Goal: Task Accomplishment & Management: Use online tool/utility

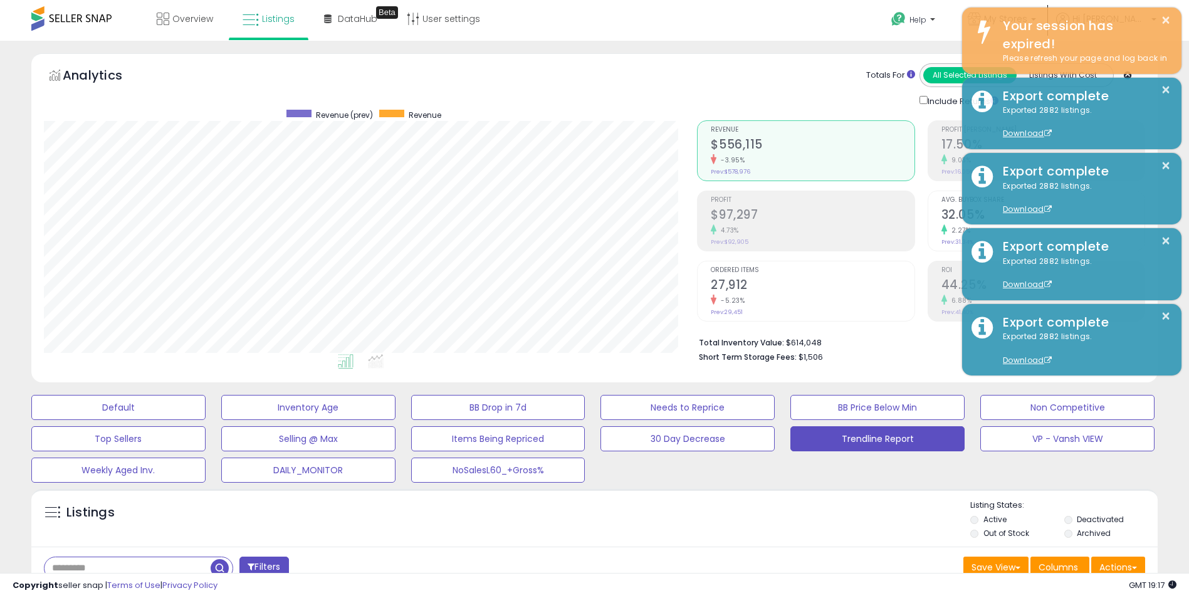
click at [171, 594] on span "Sep-01 - Sep-15 (15 Days)" at bounding box center [119, 600] width 111 height 13
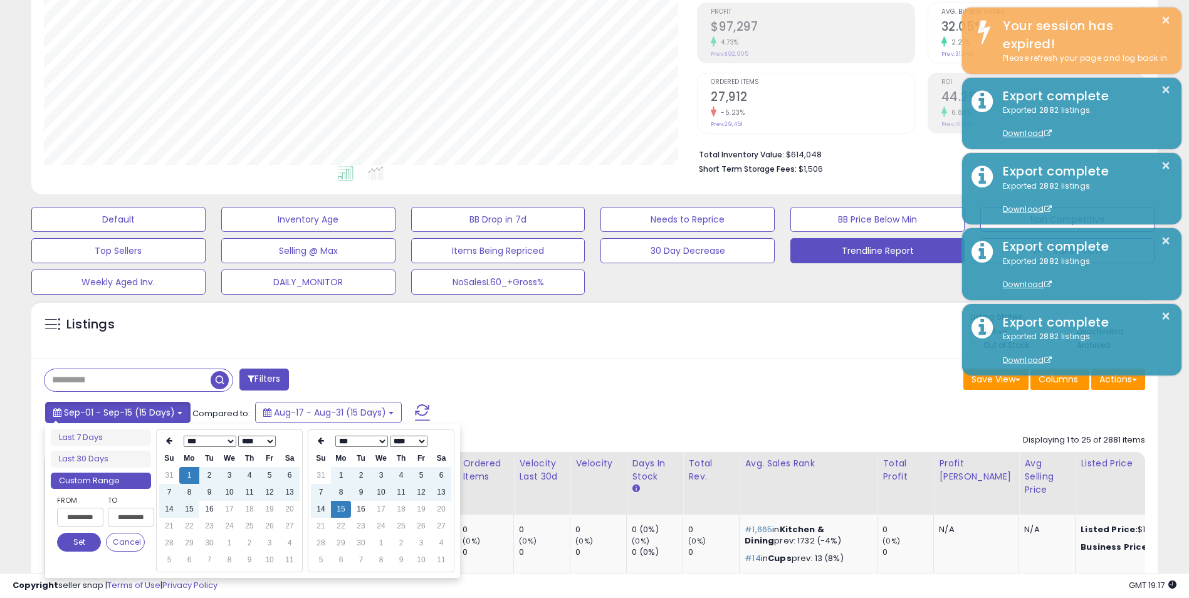
scroll to position [257, 654]
type input "**********"
click at [99, 435] on li "Last 7 Days" at bounding box center [101, 437] width 100 height 17
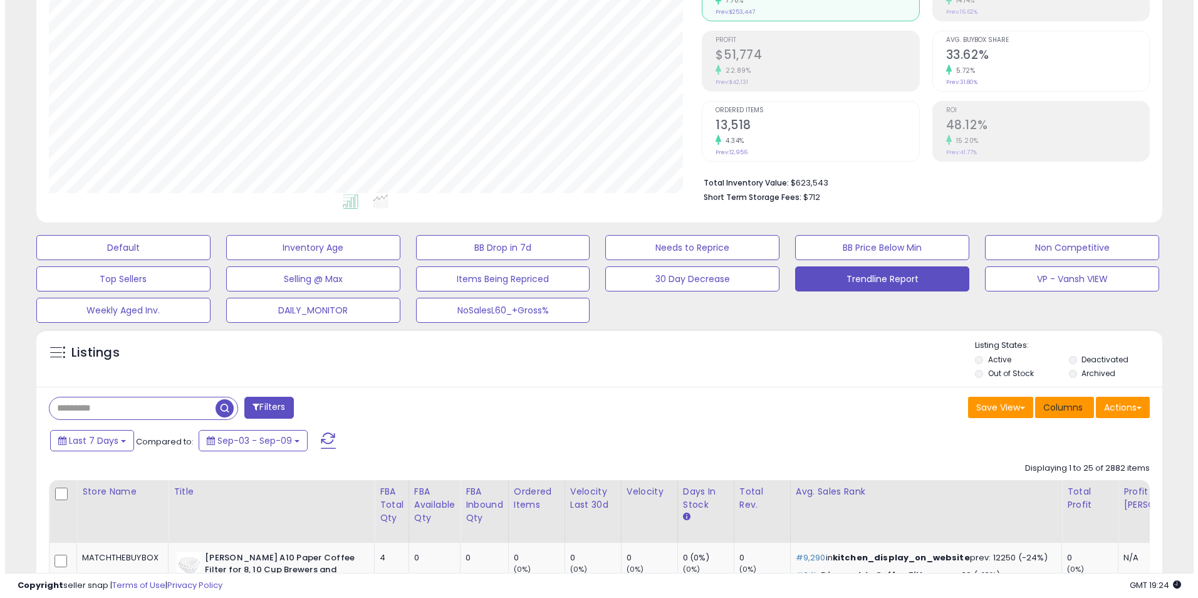
scroll to position [188, 0]
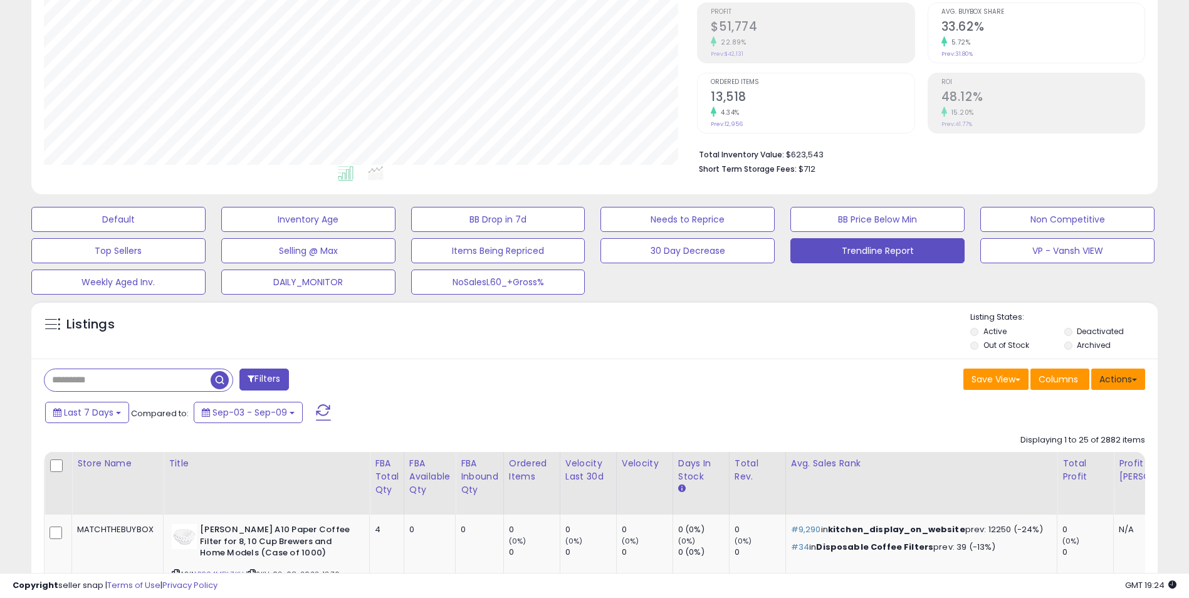
click at [1122, 378] on button "Actions" at bounding box center [1118, 378] width 54 height 21
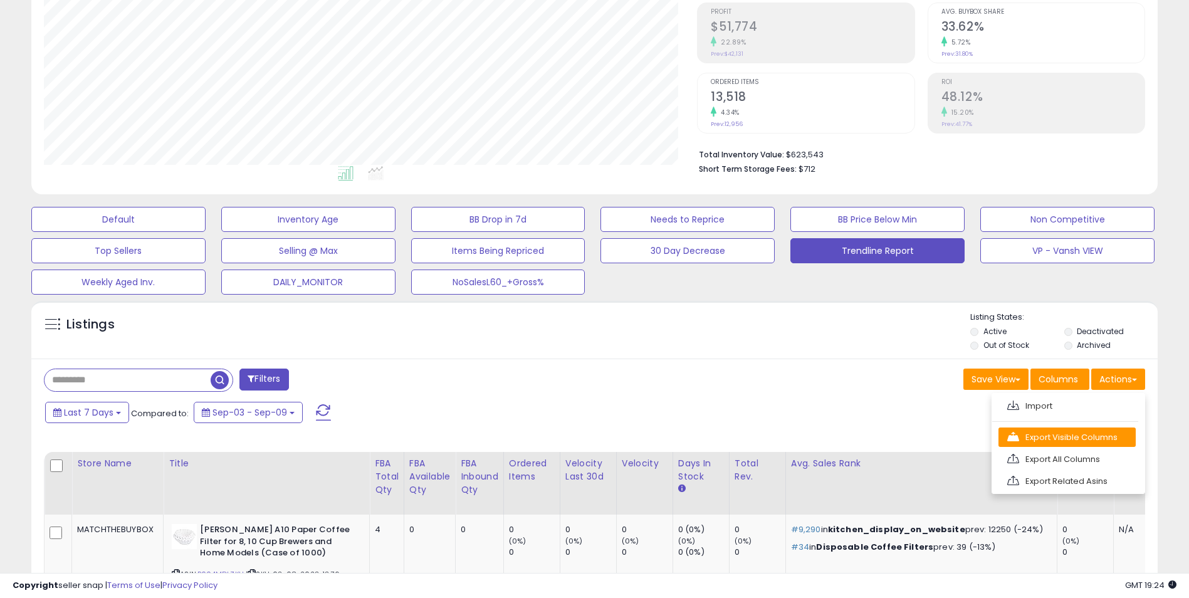
click at [1069, 437] on link "Export Visible Columns" at bounding box center [1066, 436] width 137 height 19
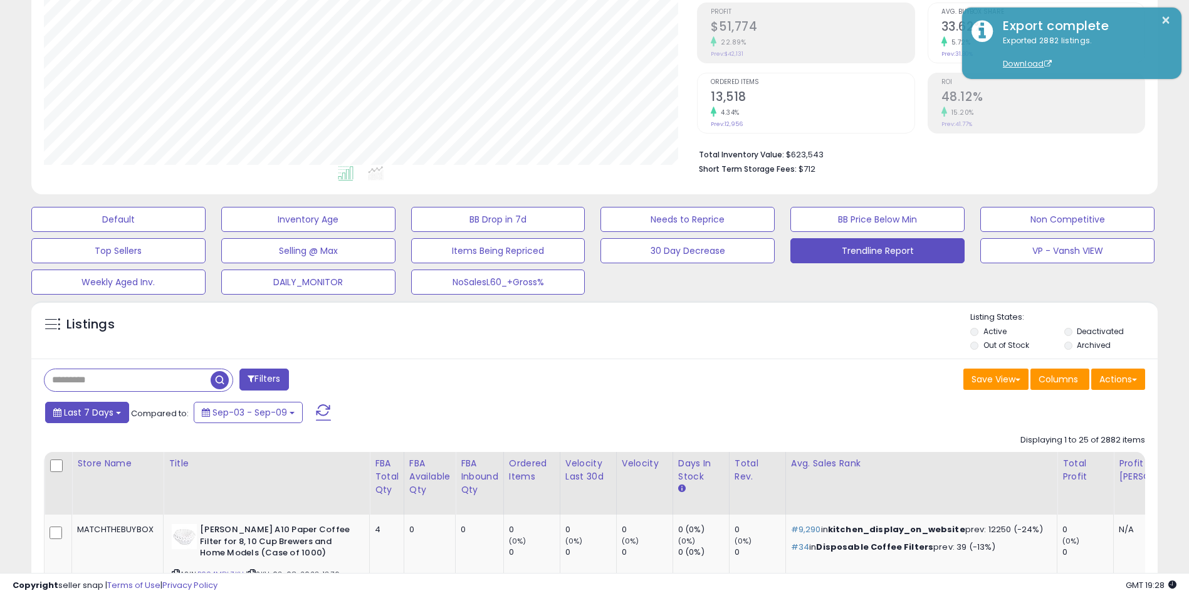
click at [107, 414] on span "Last 7 Days" at bounding box center [89, 412] width 50 height 13
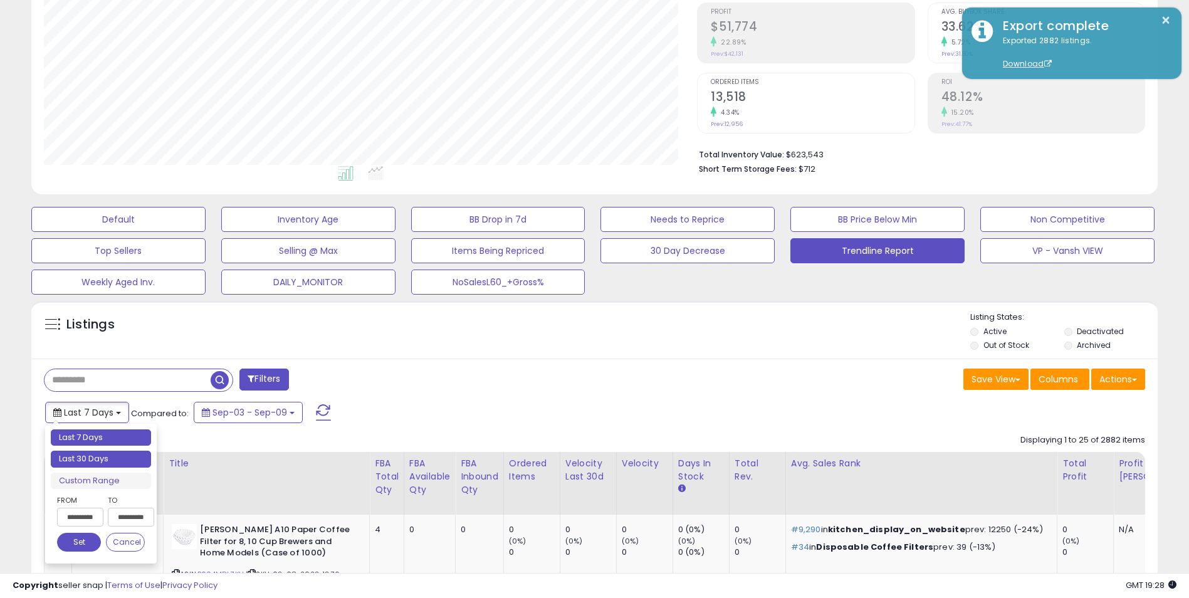
type input "**********"
click at [112, 458] on li "Last 30 Days" at bounding box center [101, 459] width 100 height 17
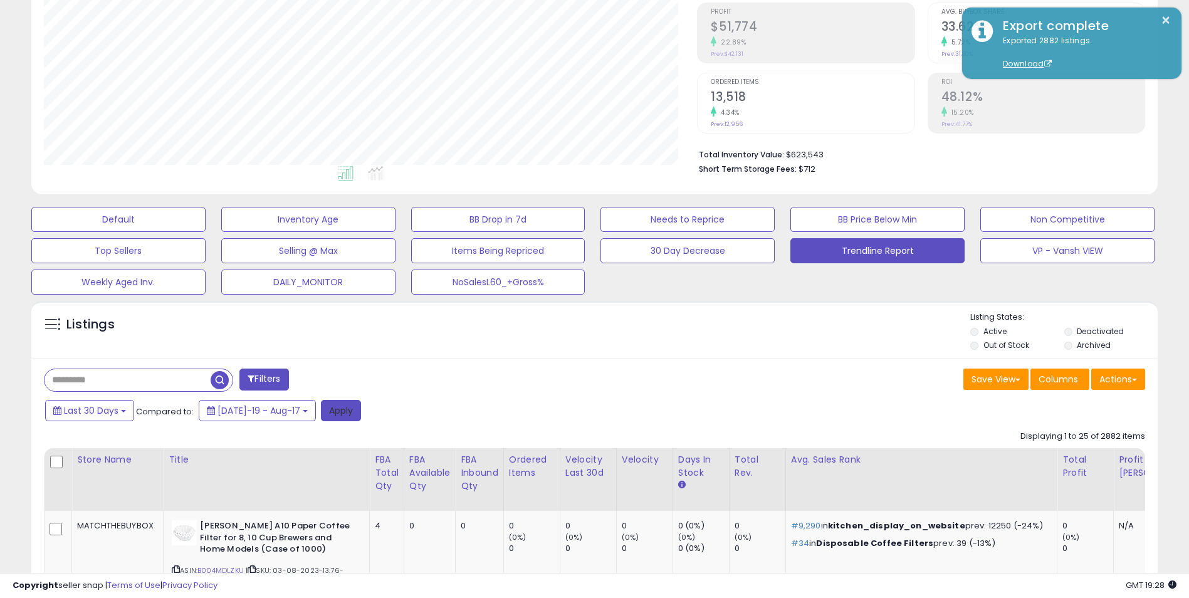
click at [326, 412] on button "Apply" at bounding box center [341, 410] width 40 height 21
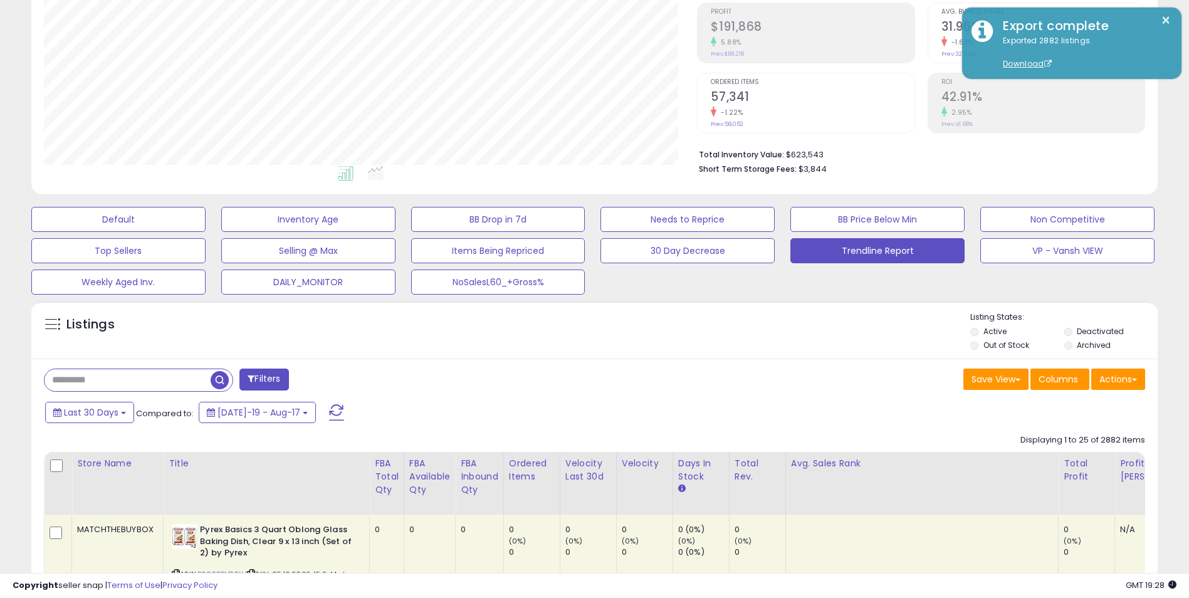
scroll to position [257, 654]
click at [1113, 384] on button "Actions" at bounding box center [1118, 378] width 54 height 21
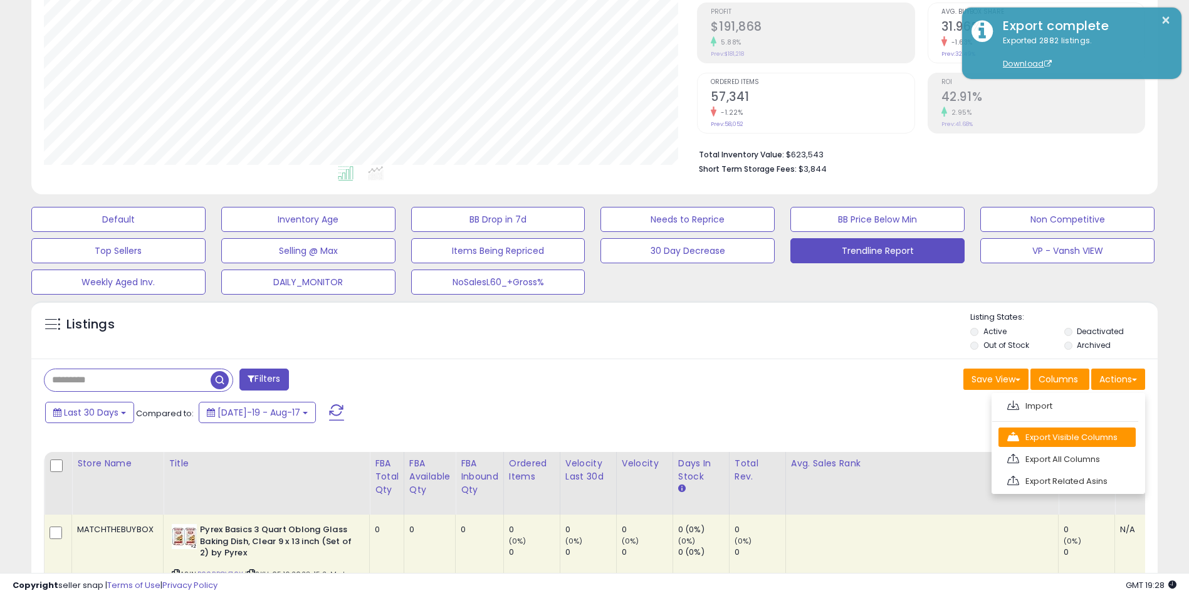
click at [1053, 436] on link "Export Visible Columns" at bounding box center [1066, 436] width 137 height 19
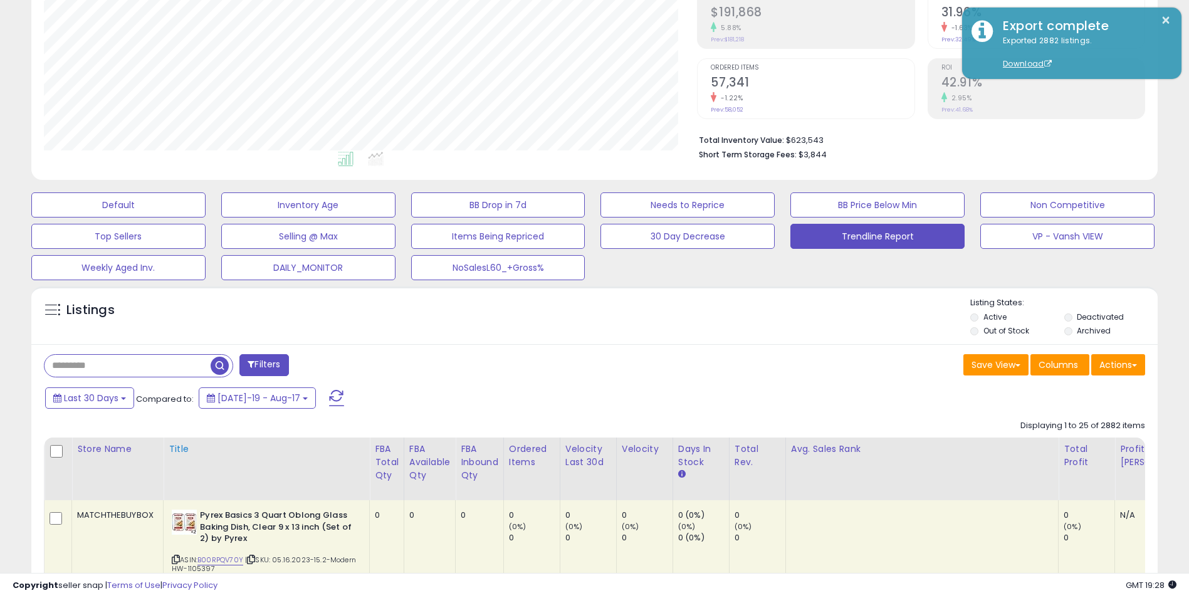
scroll to position [251, 0]
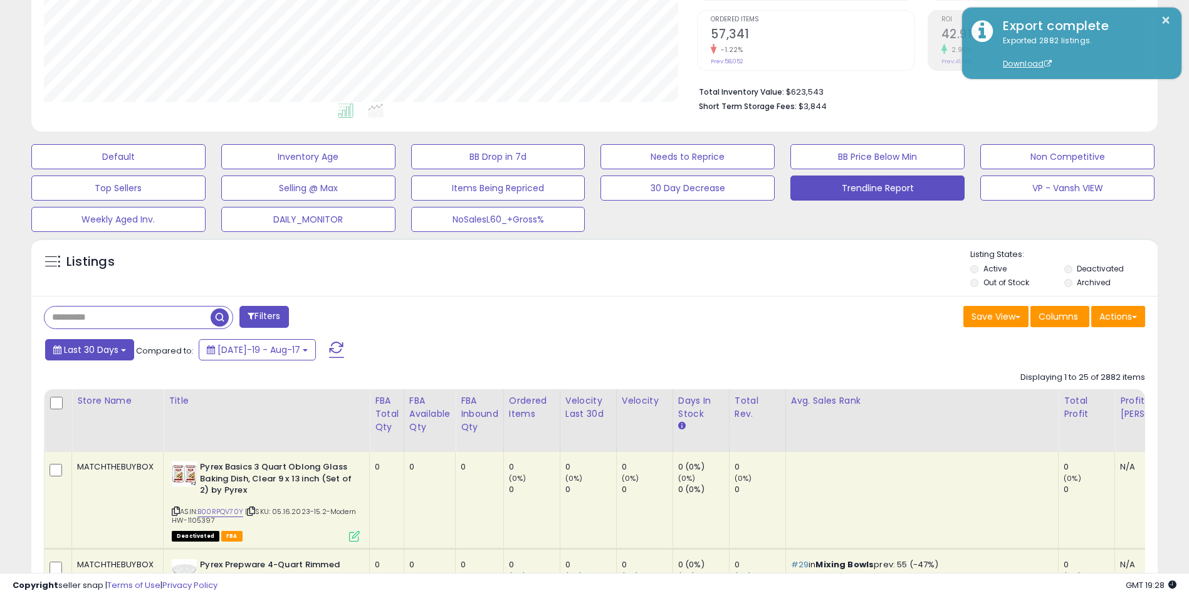
click at [122, 350] on b at bounding box center [123, 350] width 5 height 3
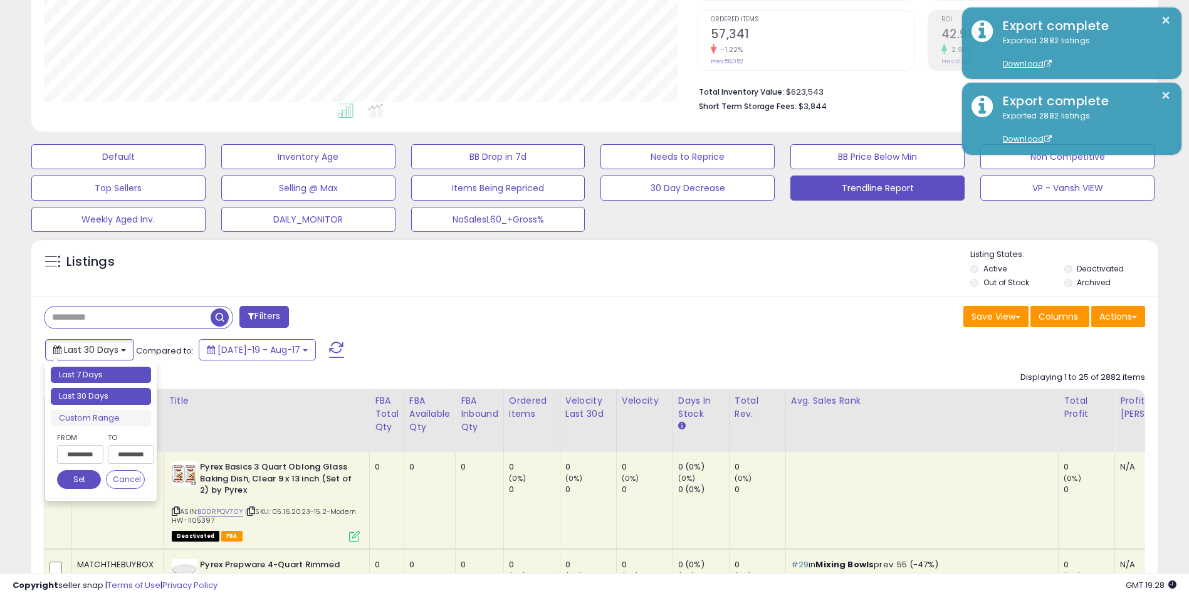
type input "**********"
click at [104, 372] on li "Last 7 Days" at bounding box center [101, 375] width 100 height 17
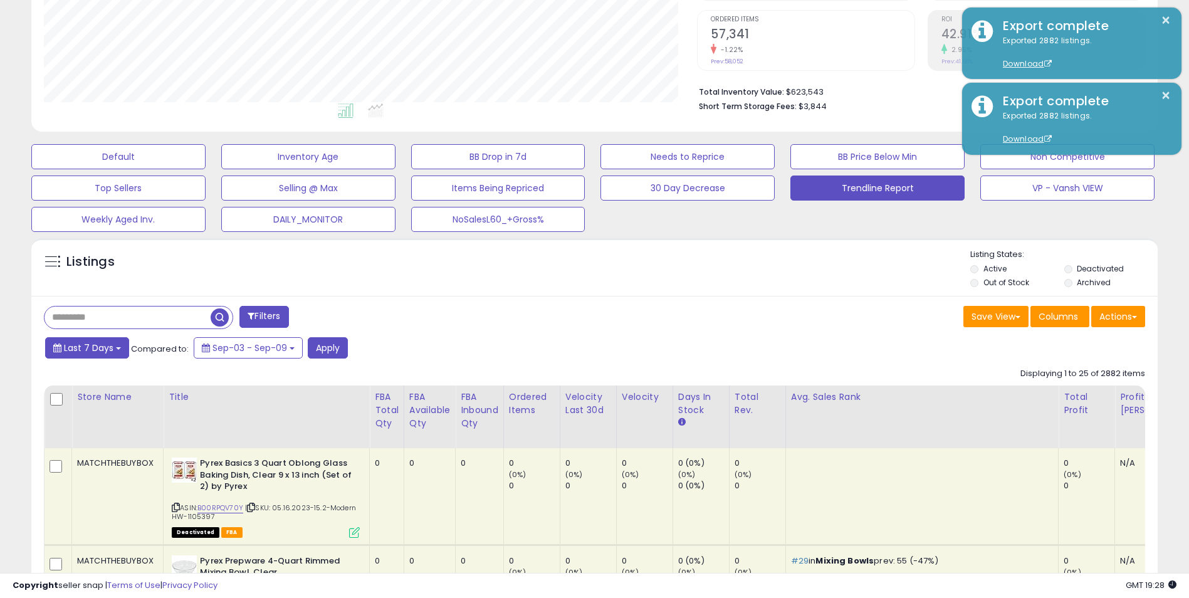
click at [116, 348] on b at bounding box center [118, 348] width 5 height 3
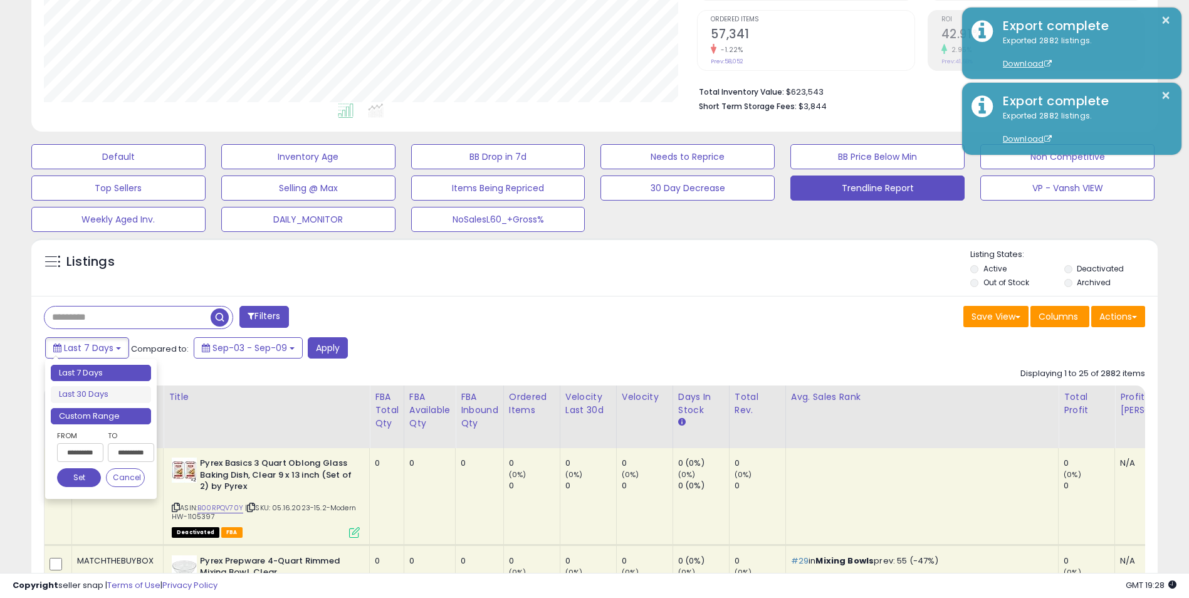
click at [90, 417] on li "Custom Range" at bounding box center [101, 416] width 100 height 17
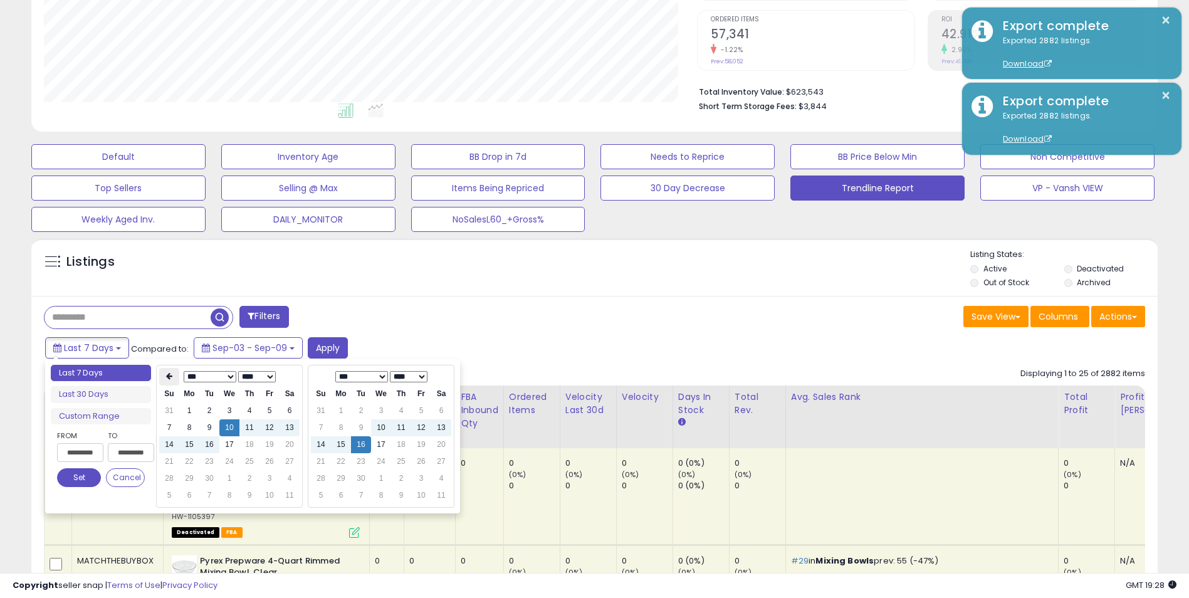
click at [169, 374] on icon at bounding box center [169, 376] width 6 height 8
click at [289, 380] on icon at bounding box center [289, 376] width 6 height 8
click at [169, 377] on icon at bounding box center [169, 376] width 6 height 8
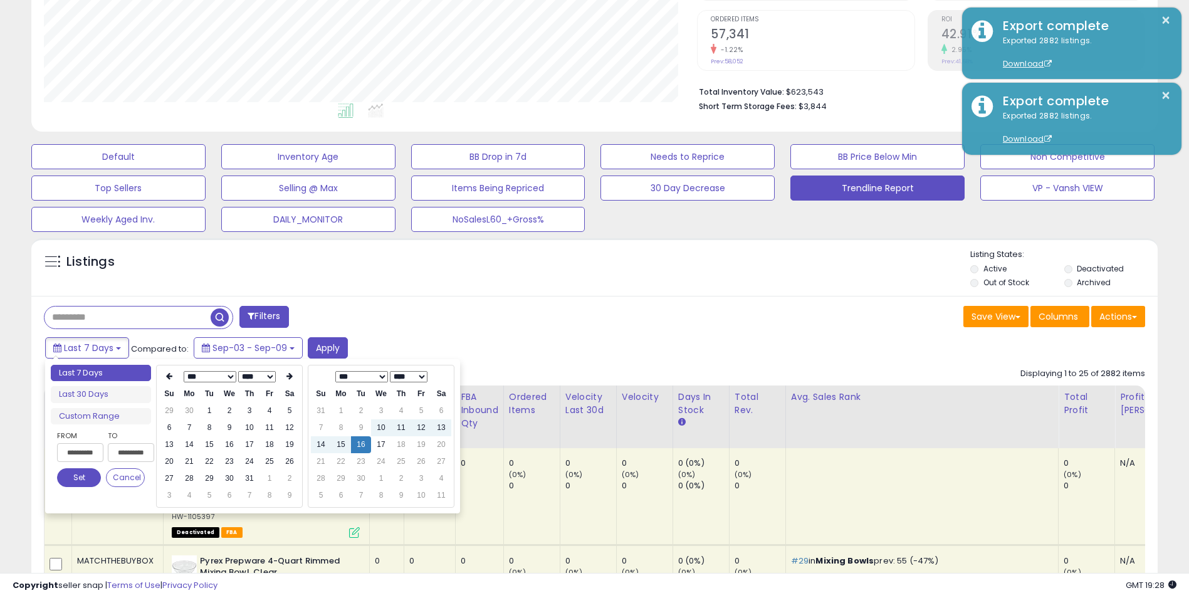
click at [169, 377] on icon at bounding box center [169, 376] width 6 height 8
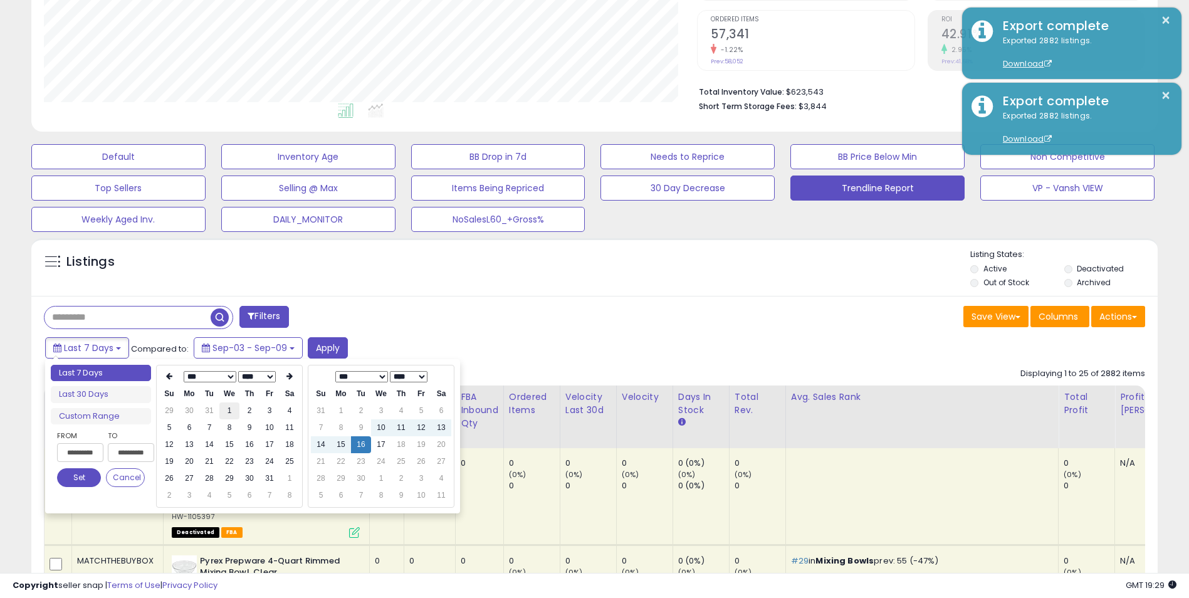
click at [231, 407] on td "1" at bounding box center [229, 410] width 20 height 17
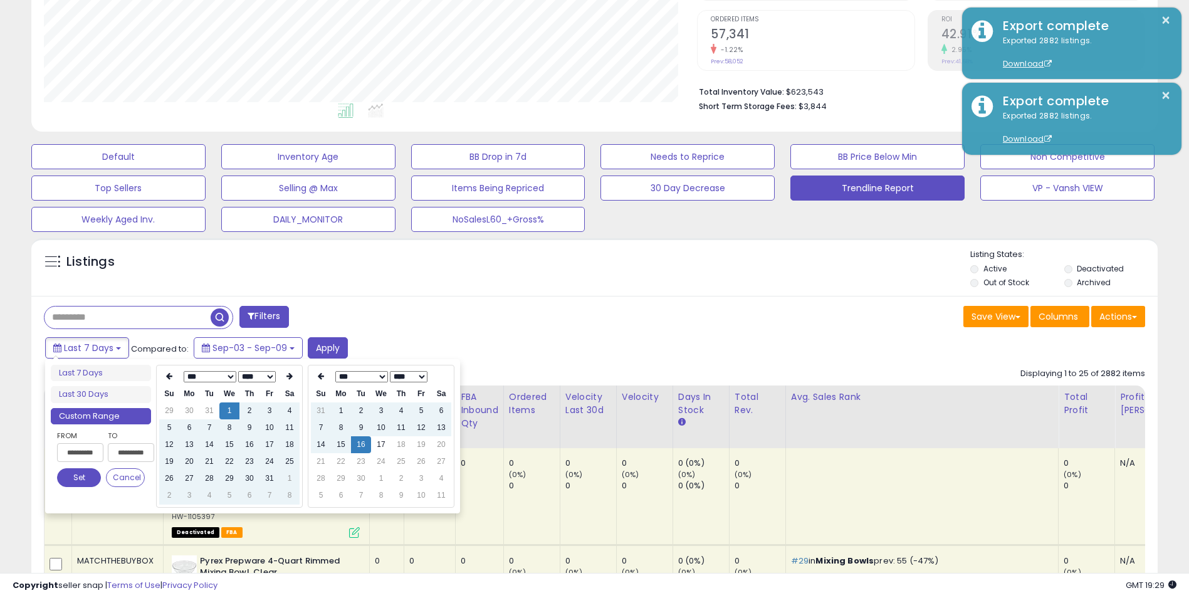
type input "**********"
click at [81, 475] on button "Set" at bounding box center [79, 477] width 44 height 19
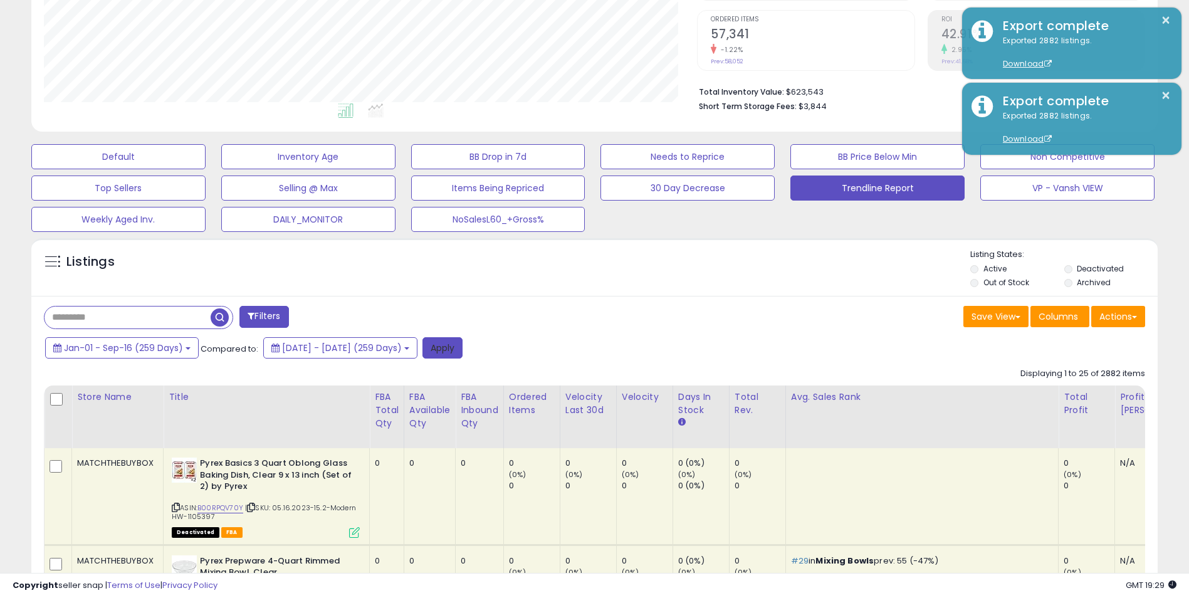
click at [462, 348] on button "Apply" at bounding box center [442, 347] width 40 height 21
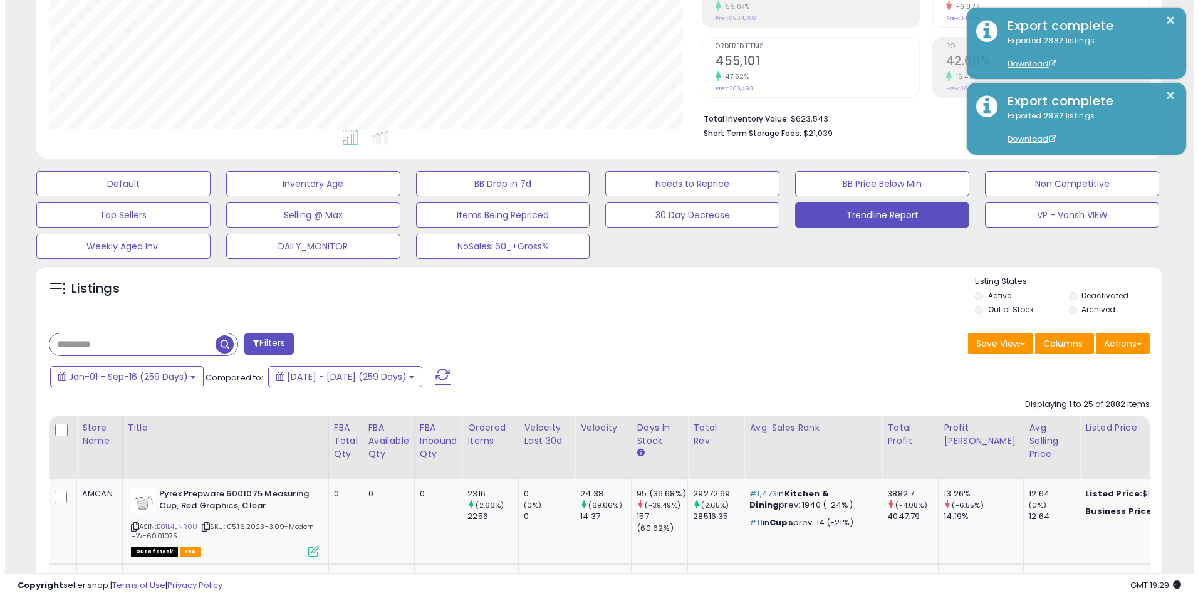
scroll to position [257, 654]
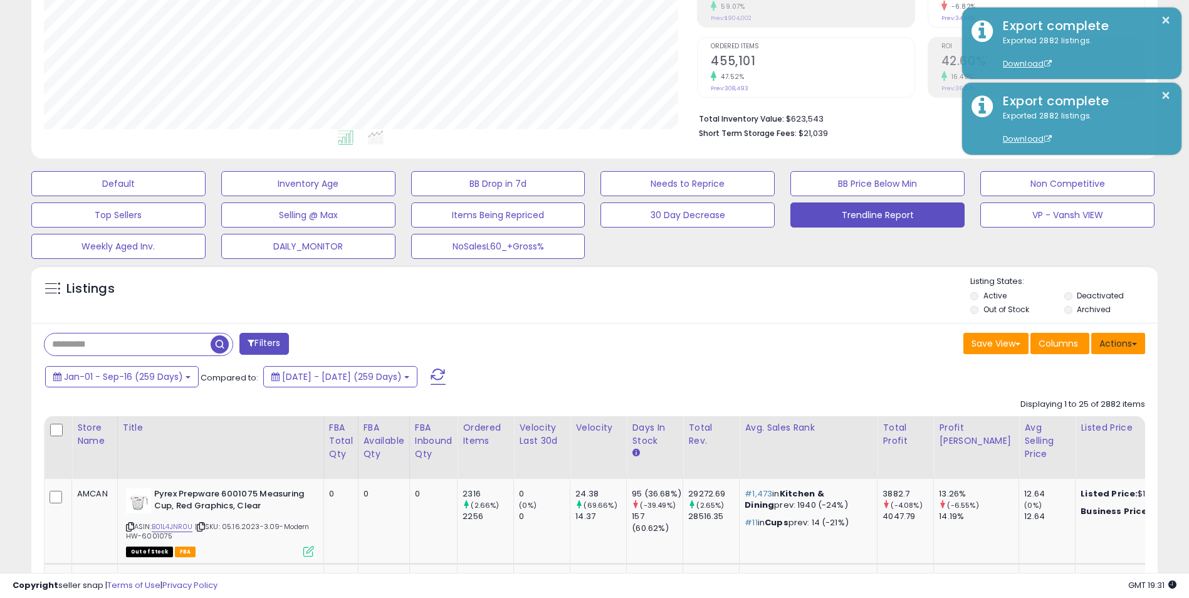
click at [1117, 343] on button "Actions" at bounding box center [1118, 343] width 54 height 21
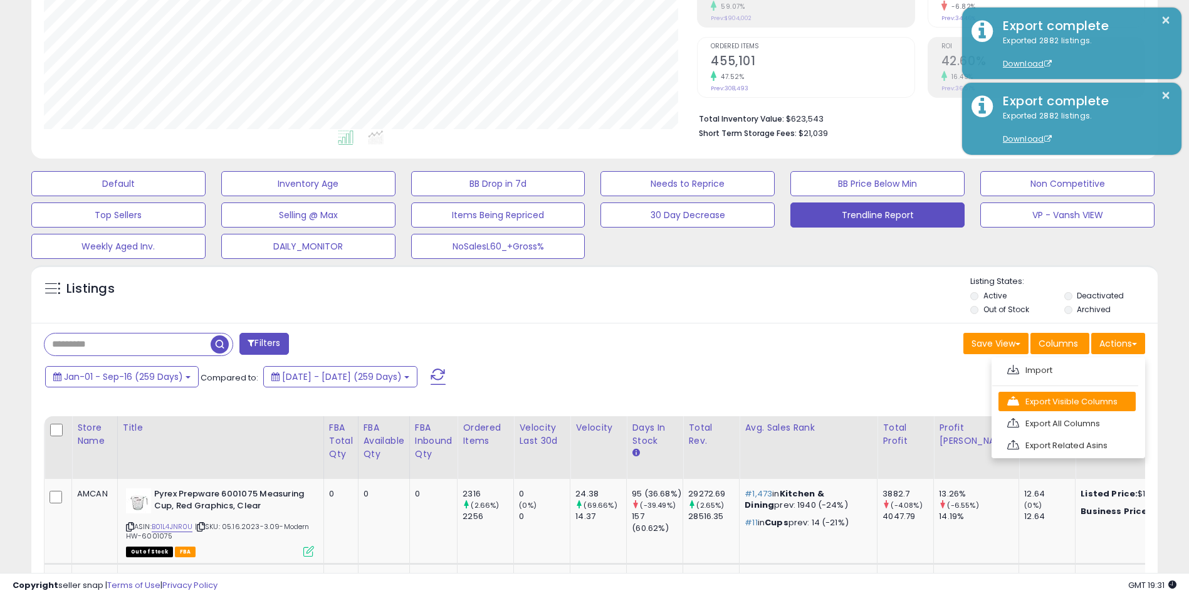
click at [1075, 406] on link "Export Visible Columns" at bounding box center [1066, 401] width 137 height 19
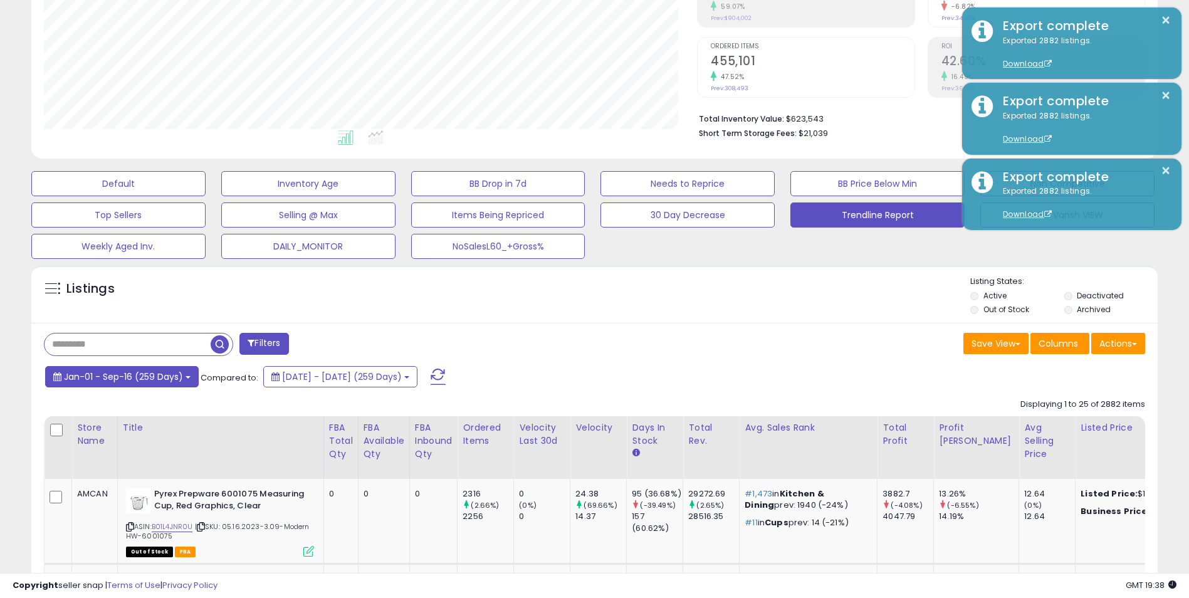
click at [184, 376] on button "Jan-01 - Sep-16 (259 Days)" at bounding box center [122, 376] width 154 height 21
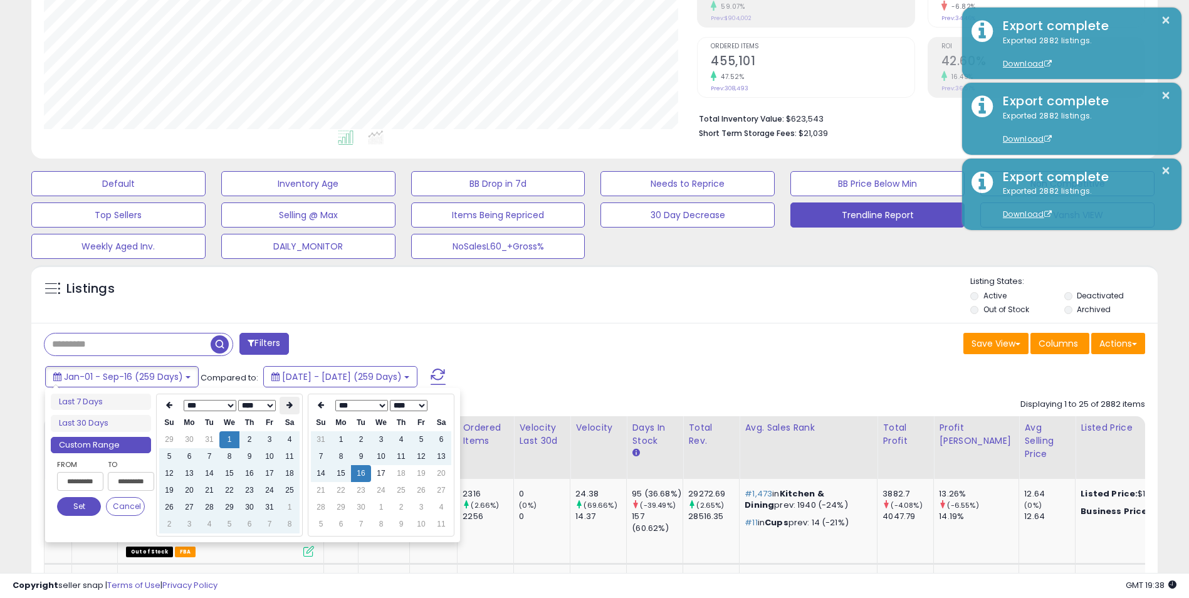
click at [291, 405] on icon at bounding box center [289, 405] width 6 height 8
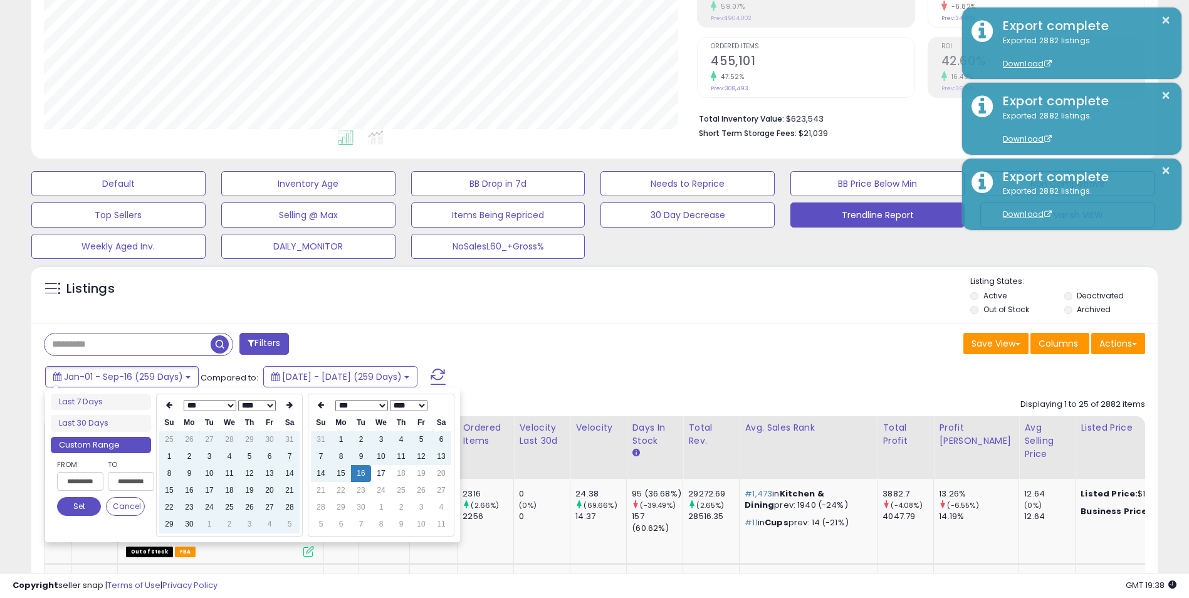
click at [291, 405] on icon at bounding box center [289, 405] width 6 height 8
click at [211, 473] on td "16" at bounding box center [209, 473] width 20 height 17
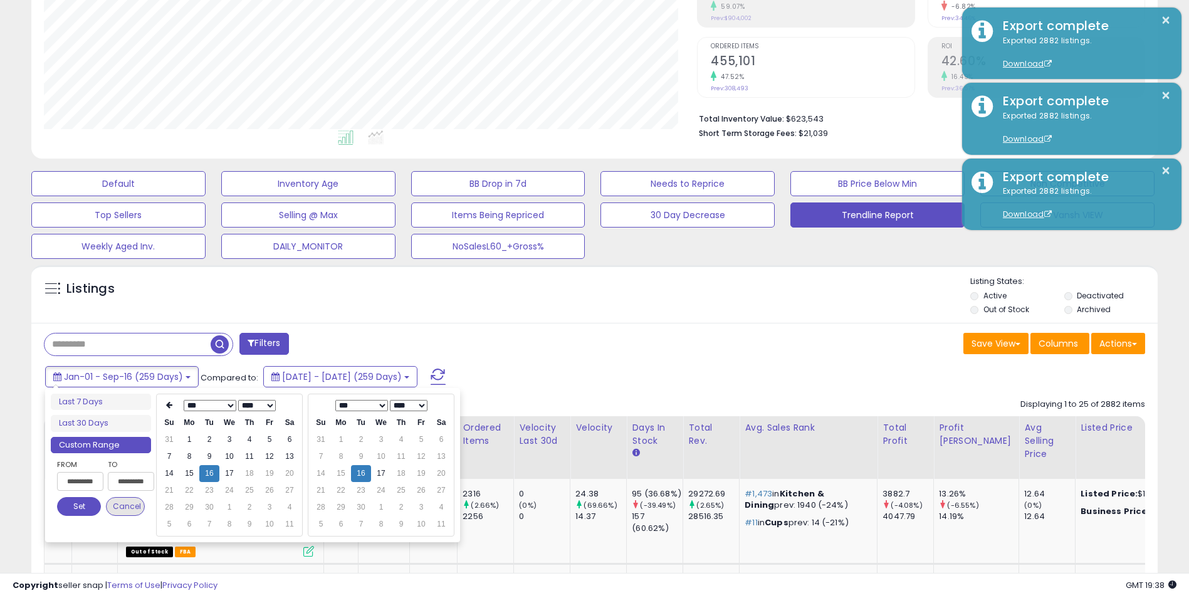
type input "**********"
click at [76, 506] on button "Set" at bounding box center [79, 506] width 44 height 19
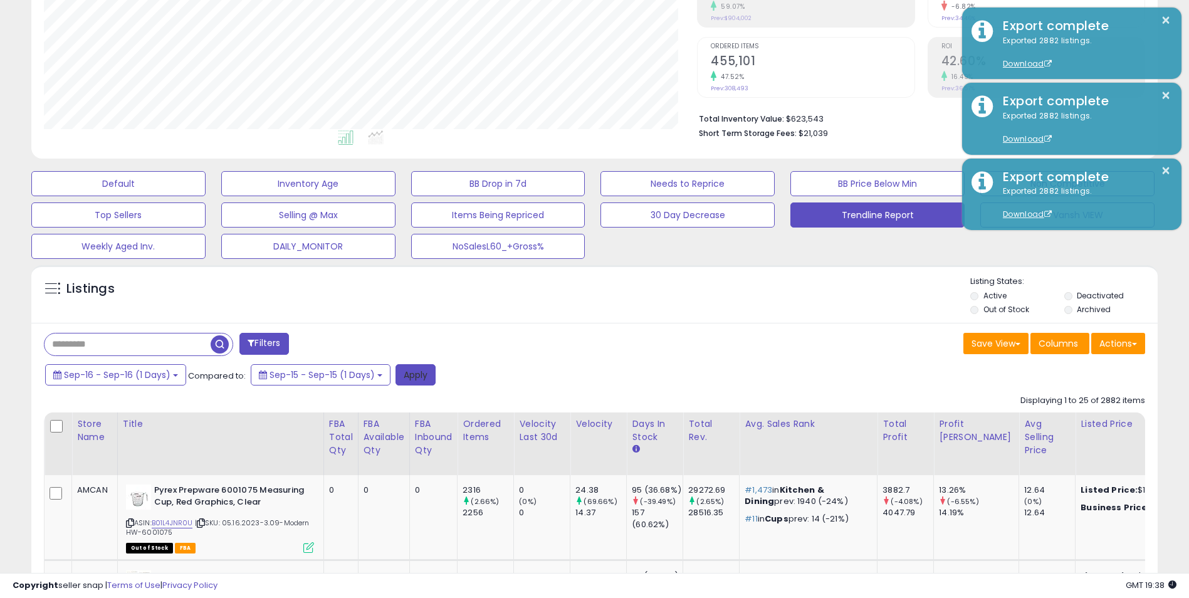
click at [419, 377] on button "Apply" at bounding box center [415, 374] width 40 height 21
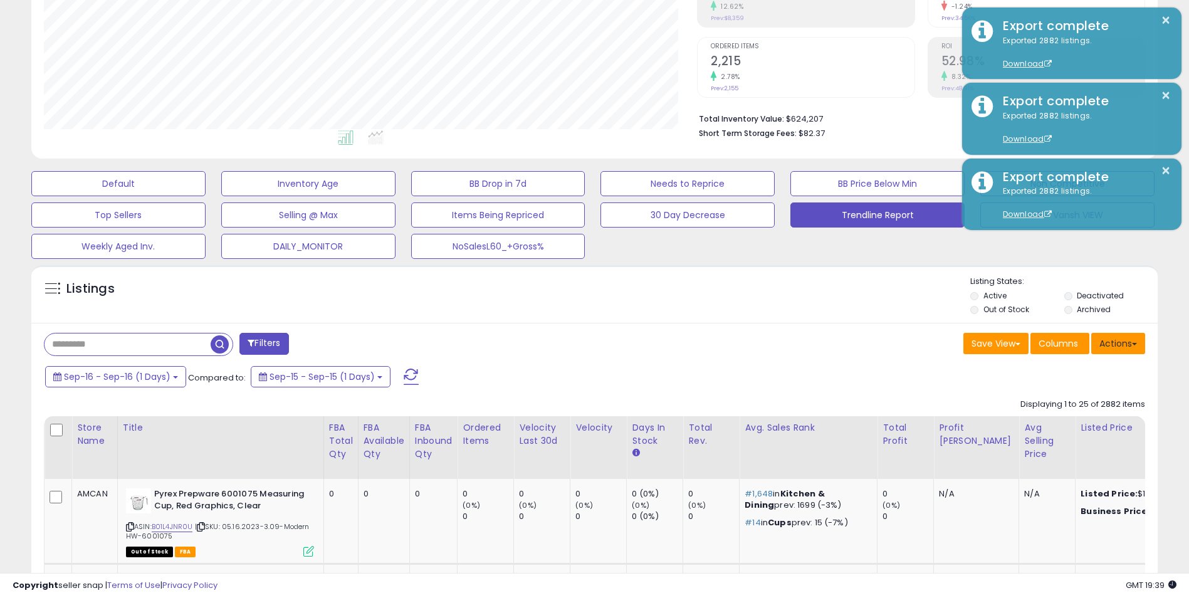
click at [1109, 344] on button "Actions" at bounding box center [1118, 343] width 54 height 21
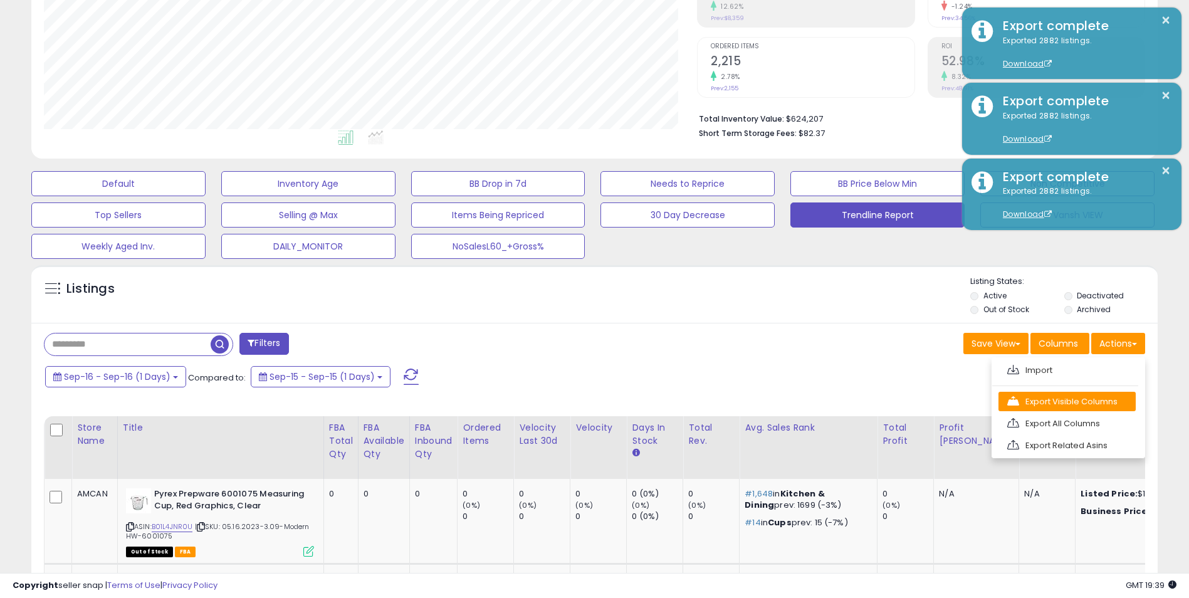
click at [1058, 405] on link "Export Visible Columns" at bounding box center [1066, 401] width 137 height 19
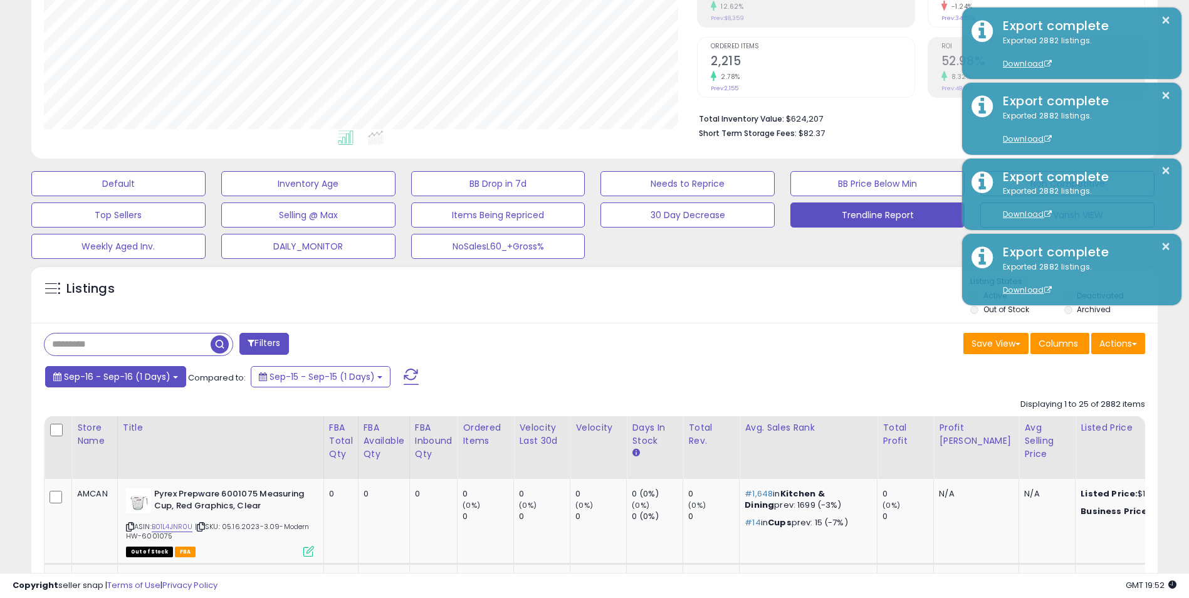
click at [173, 374] on button "Sep-16 - Sep-16 (1 Days)" at bounding box center [115, 376] width 141 height 21
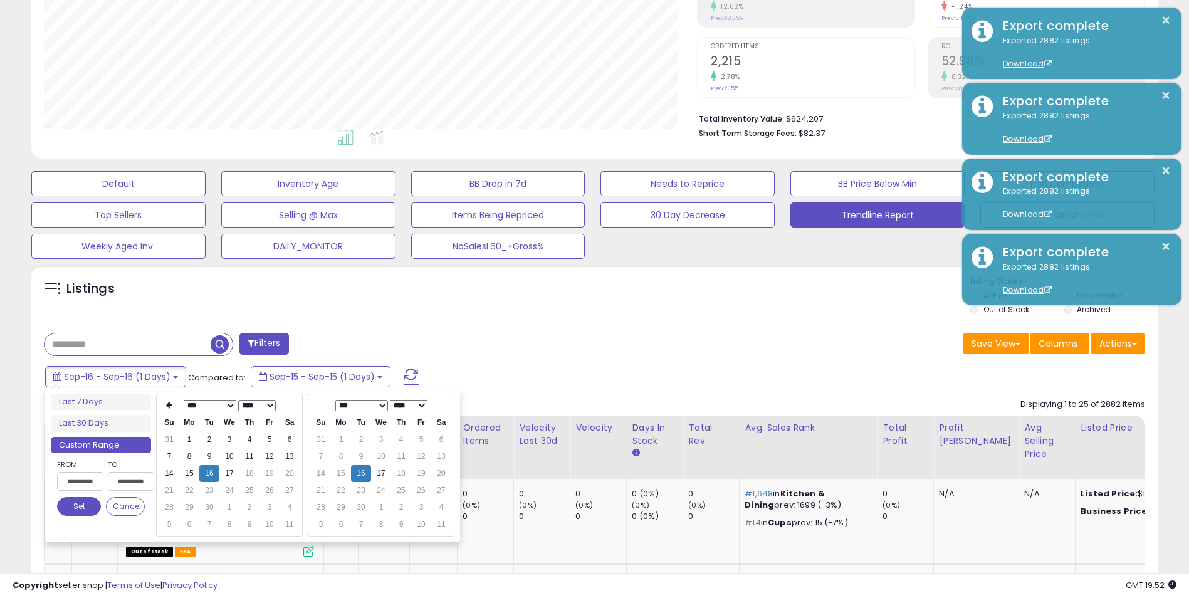
click at [264, 404] on select "**** **** **** **** **** **** **** **** **** **** **** **** **** **** **** ****…" at bounding box center [257, 405] width 38 height 11
click at [174, 408] on th at bounding box center [169, 406] width 20 height 18
click at [169, 407] on icon at bounding box center [169, 405] width 6 height 8
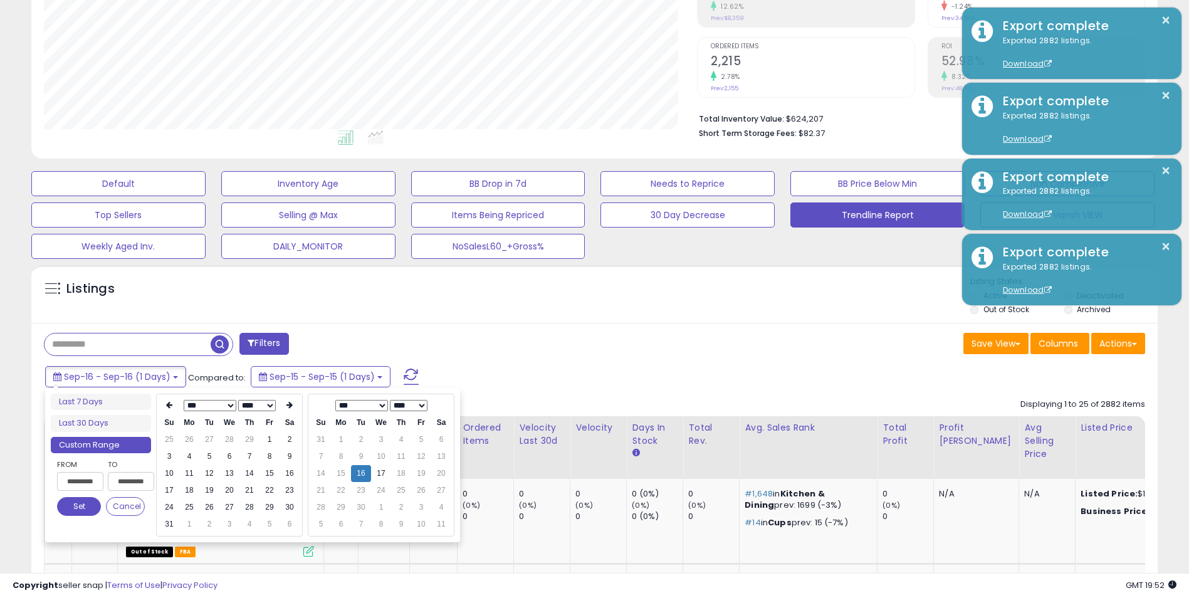
click at [169, 407] on icon at bounding box center [169, 405] width 6 height 8
click at [289, 407] on icon at bounding box center [289, 405] width 6 height 8
click at [189, 442] on td "1" at bounding box center [189, 439] width 20 height 17
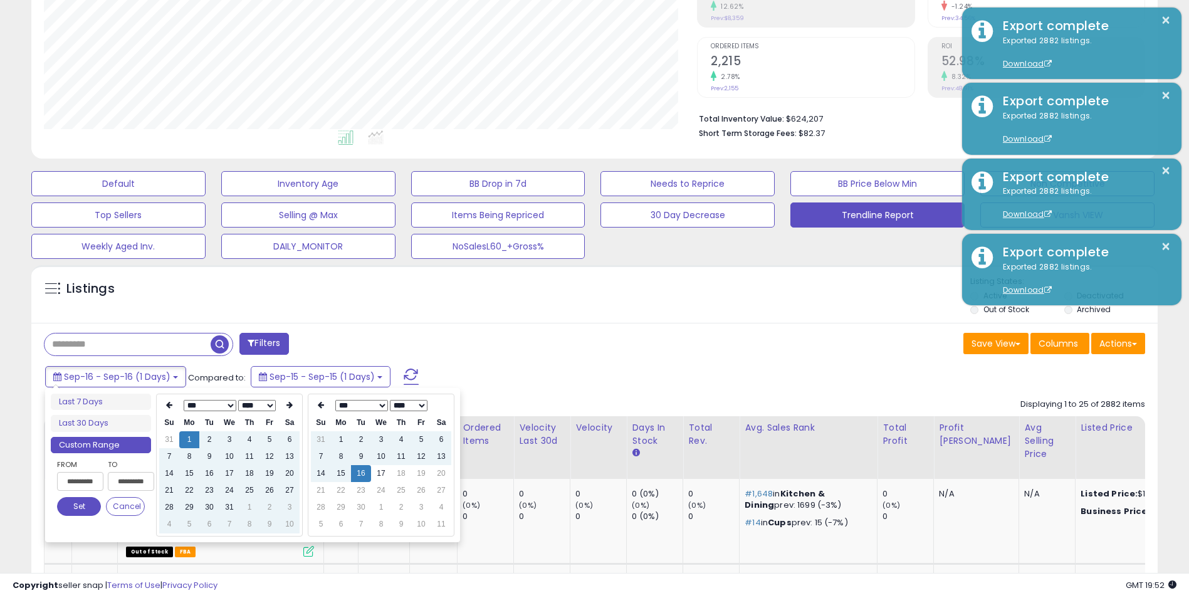
type input "**********"
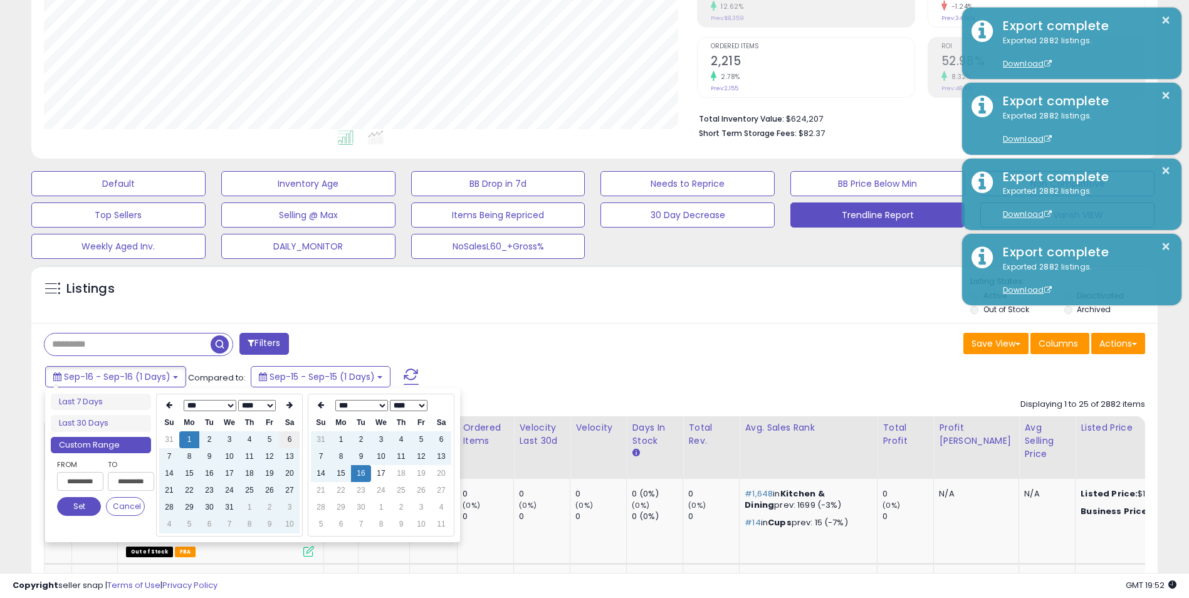
type input "**********"
click at [415, 408] on select "**** ****" at bounding box center [409, 405] width 38 height 11
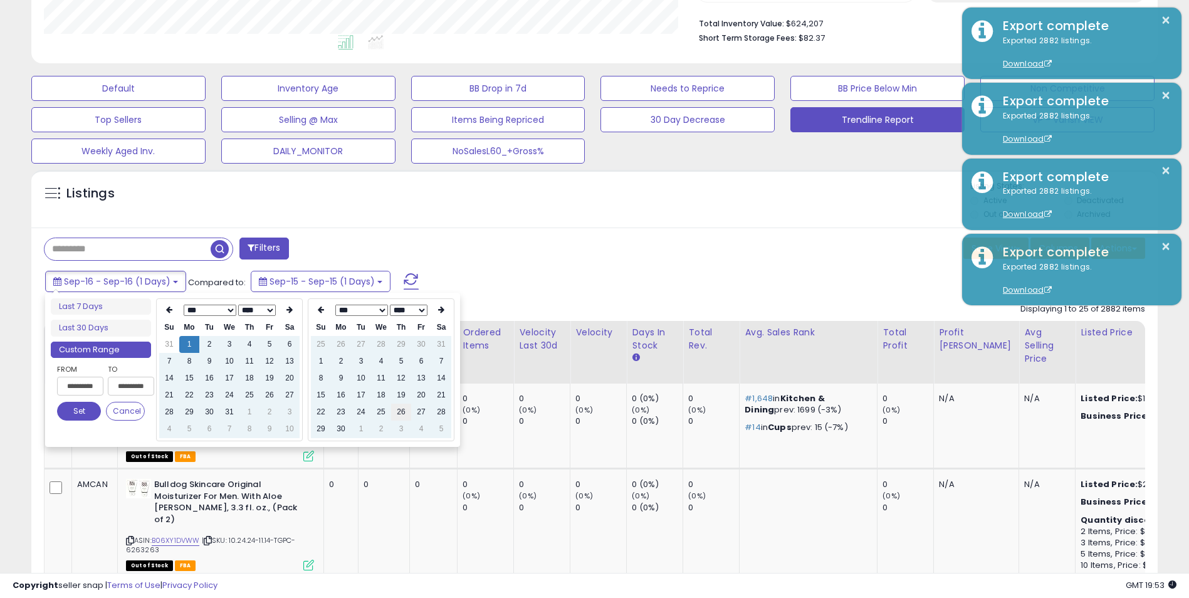
scroll to position [349, 0]
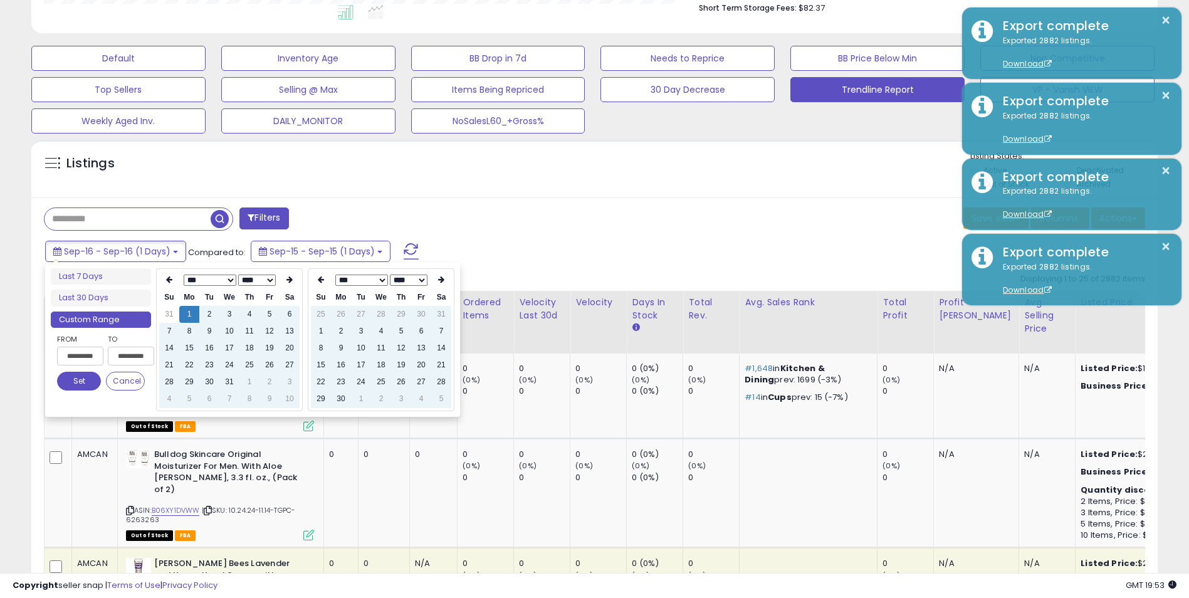
type input "**********"
click at [444, 283] on icon at bounding box center [441, 280] width 6 height 8
click at [286, 280] on icon at bounding box center [289, 280] width 6 height 8
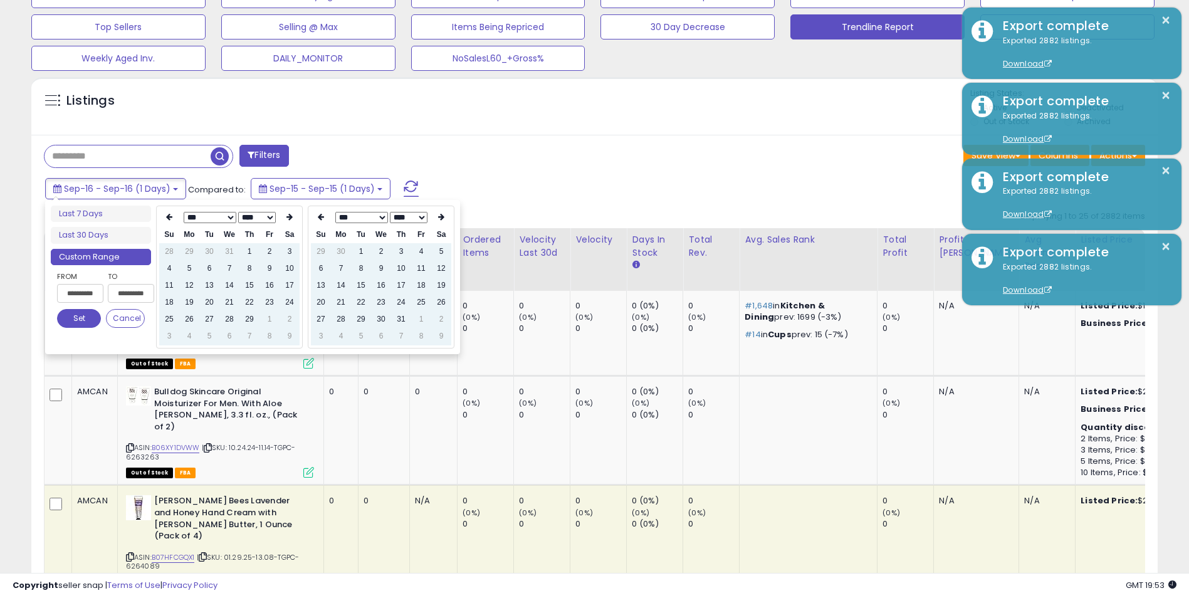
type input "**********"
click at [290, 216] on icon at bounding box center [289, 217] width 6 height 8
click at [291, 216] on icon at bounding box center [289, 217] width 6 height 8
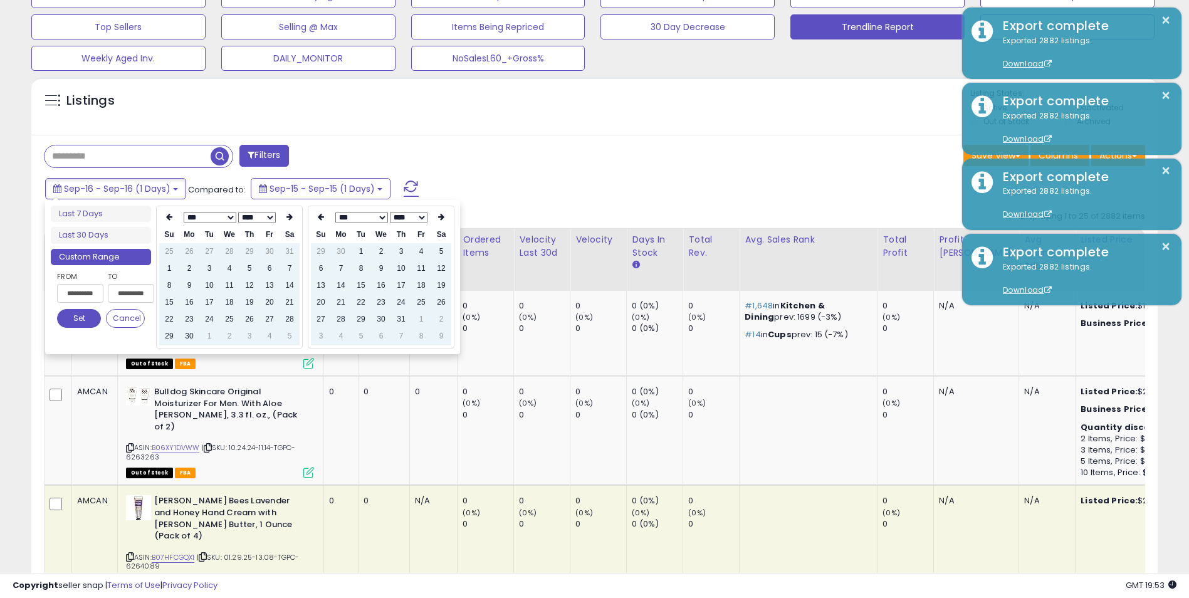
click at [288, 216] on icon at bounding box center [289, 217] width 6 height 8
click at [173, 221] on th at bounding box center [169, 218] width 20 height 18
click at [440, 219] on icon at bounding box center [441, 217] width 6 height 8
click at [358, 335] on td "31" at bounding box center [361, 336] width 20 height 17
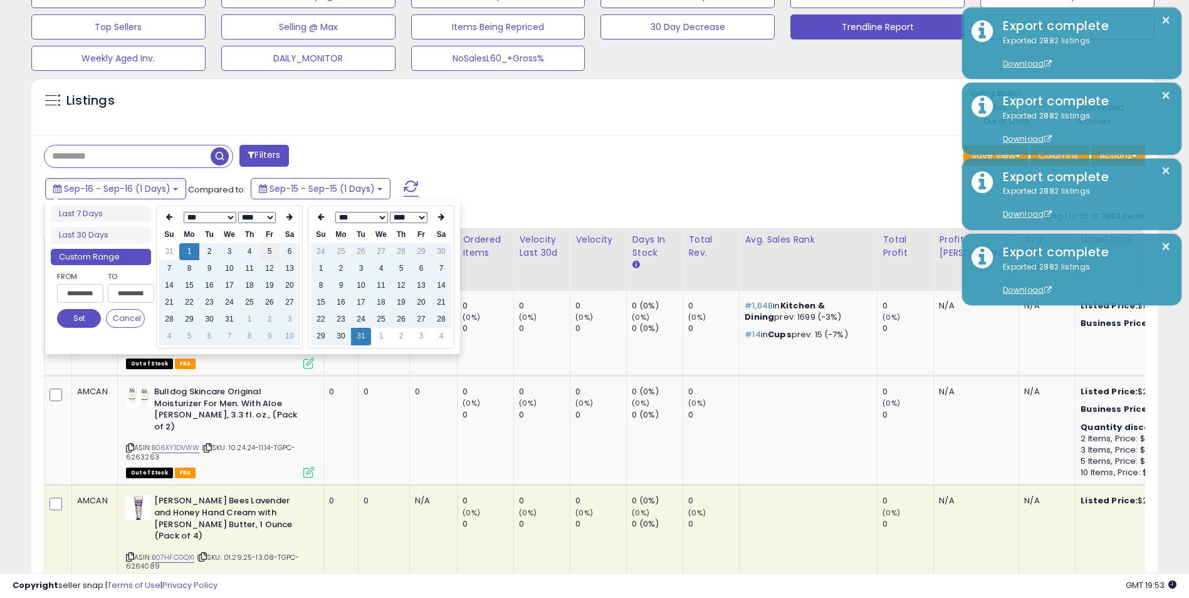
type input "**********"
click at [285, 217] on th at bounding box center [289, 218] width 20 height 18
click at [284, 217] on th at bounding box center [289, 218] width 20 height 18
click at [283, 217] on th at bounding box center [289, 218] width 20 height 18
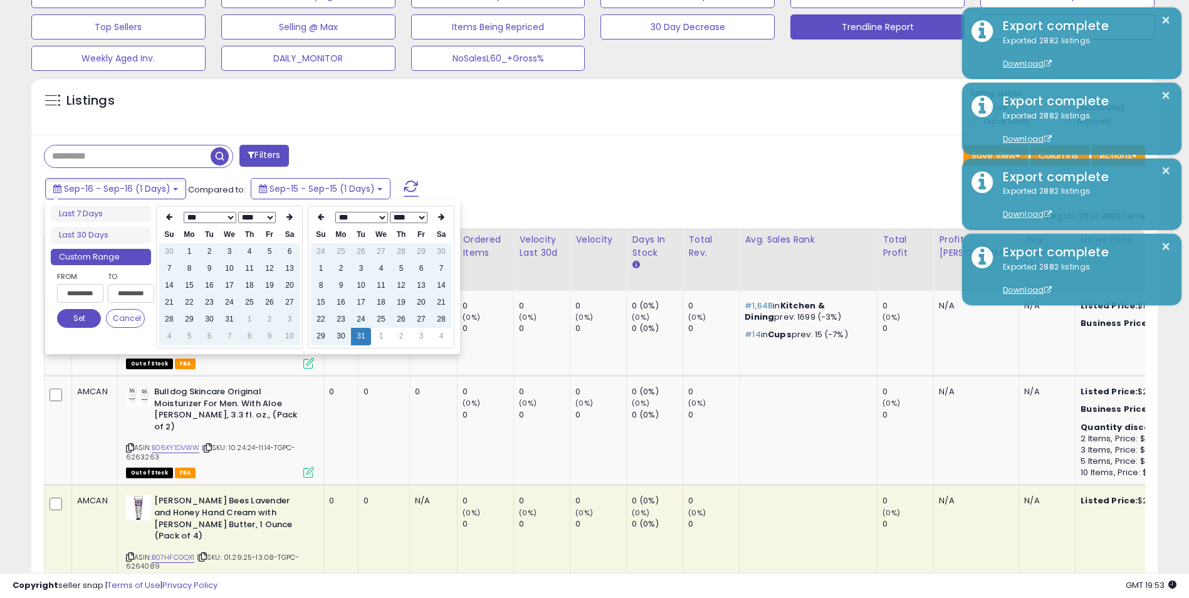
click at [283, 217] on th at bounding box center [289, 218] width 20 height 18
click at [210, 253] on td "1" at bounding box center [209, 251] width 20 height 17
type input "**********"
click at [80, 317] on button "Set" at bounding box center [79, 318] width 44 height 19
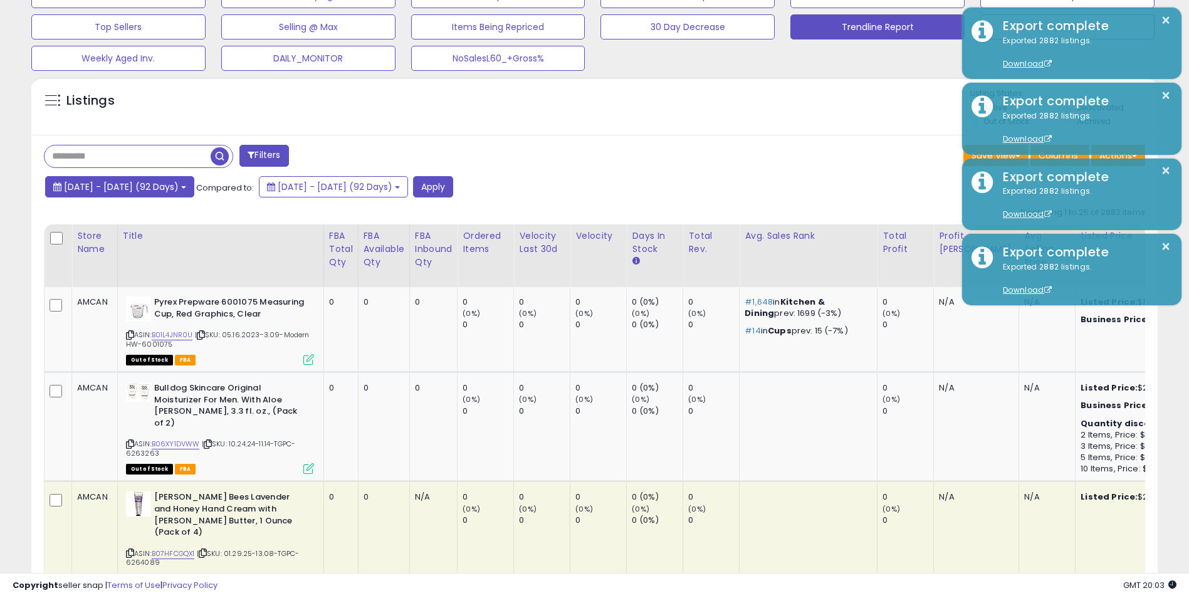
click at [194, 183] on button "[DATE] - [DATE] (92 Days)" at bounding box center [119, 186] width 149 height 21
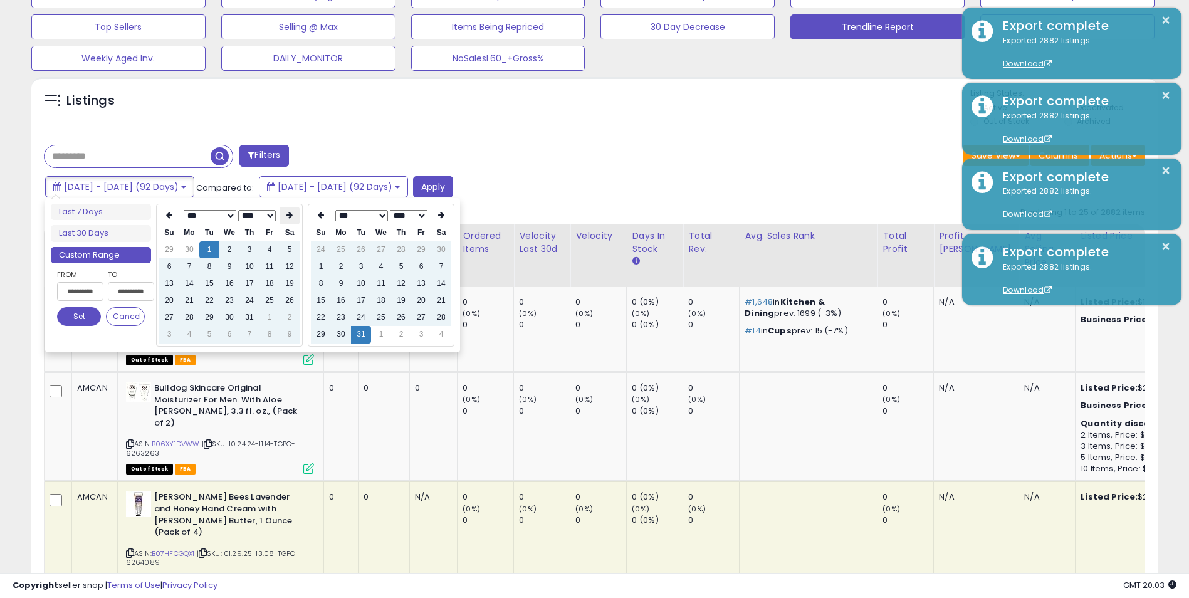
click at [286, 214] on icon at bounding box center [289, 215] width 6 height 8
click at [285, 214] on th at bounding box center [289, 216] width 20 height 18
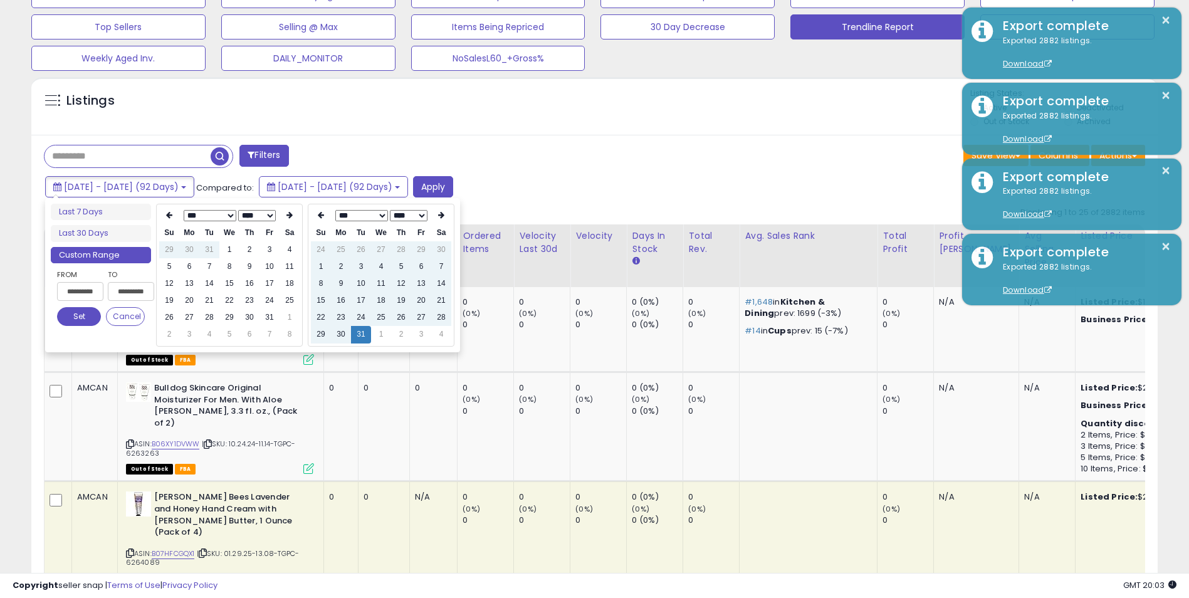
click at [285, 214] on th at bounding box center [289, 216] width 20 height 18
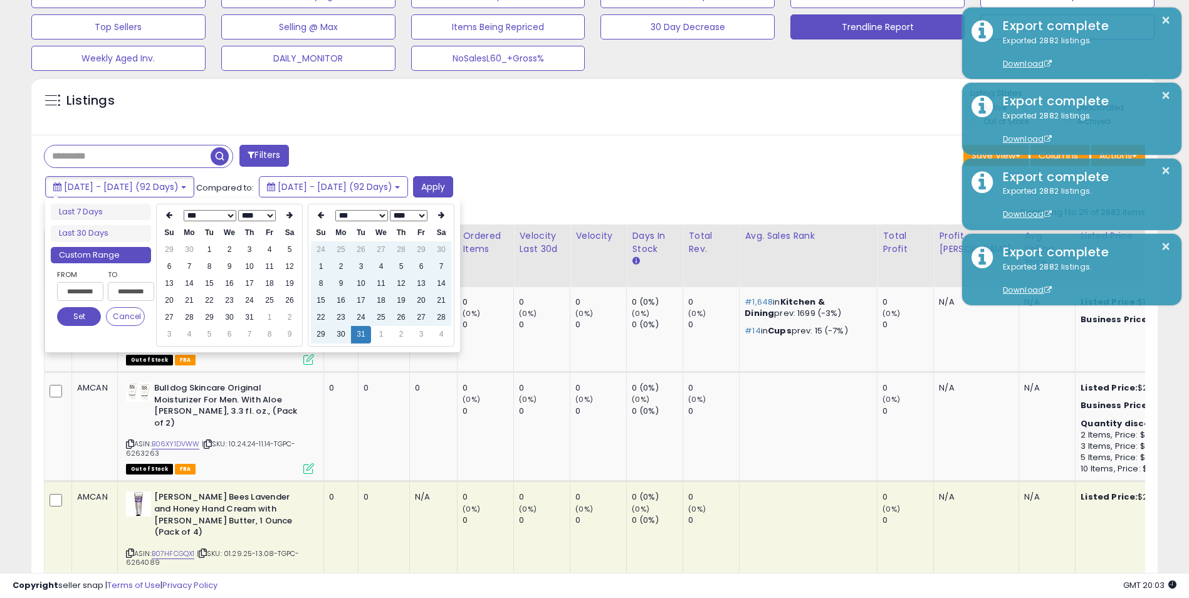
click at [285, 214] on th at bounding box center [289, 216] width 20 height 18
type input "**********"
click at [194, 254] on td "1" at bounding box center [189, 249] width 20 height 17
type input "**********"
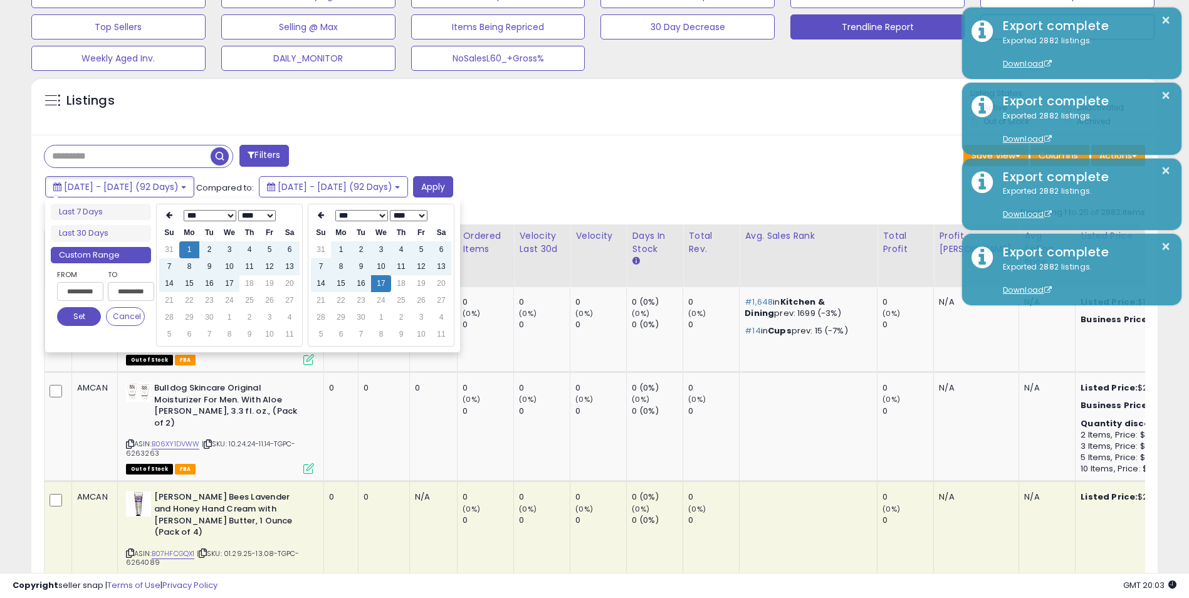
type input "**********"
click at [363, 286] on td "16" at bounding box center [361, 283] width 20 height 17
click at [78, 316] on button "Set" at bounding box center [79, 316] width 44 height 19
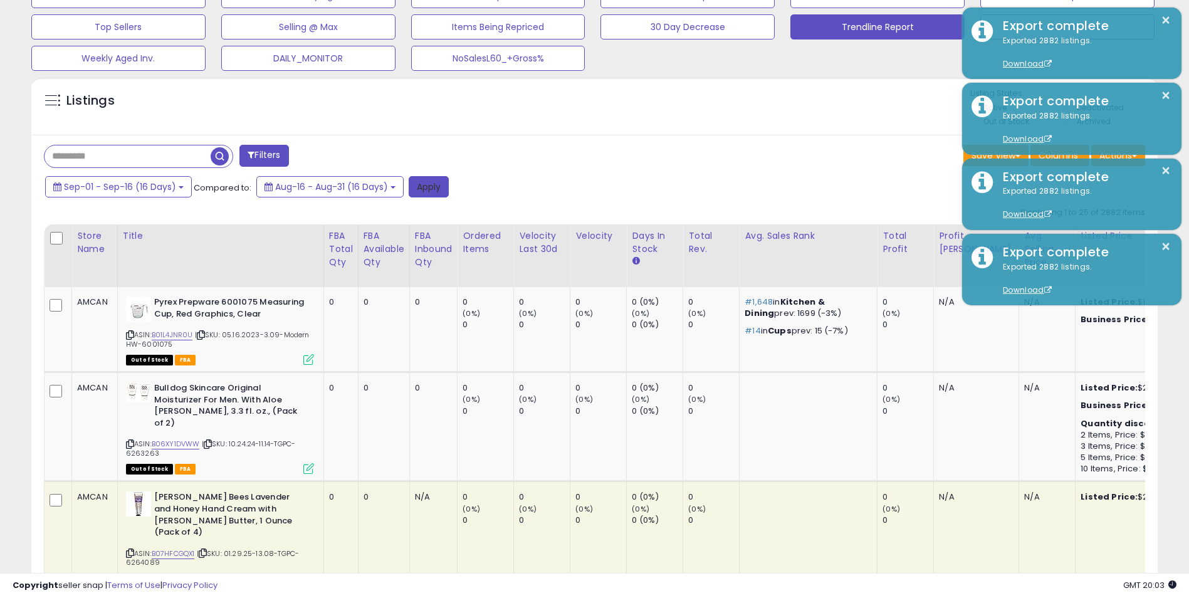
click at [441, 189] on button "Apply" at bounding box center [429, 186] width 40 height 21
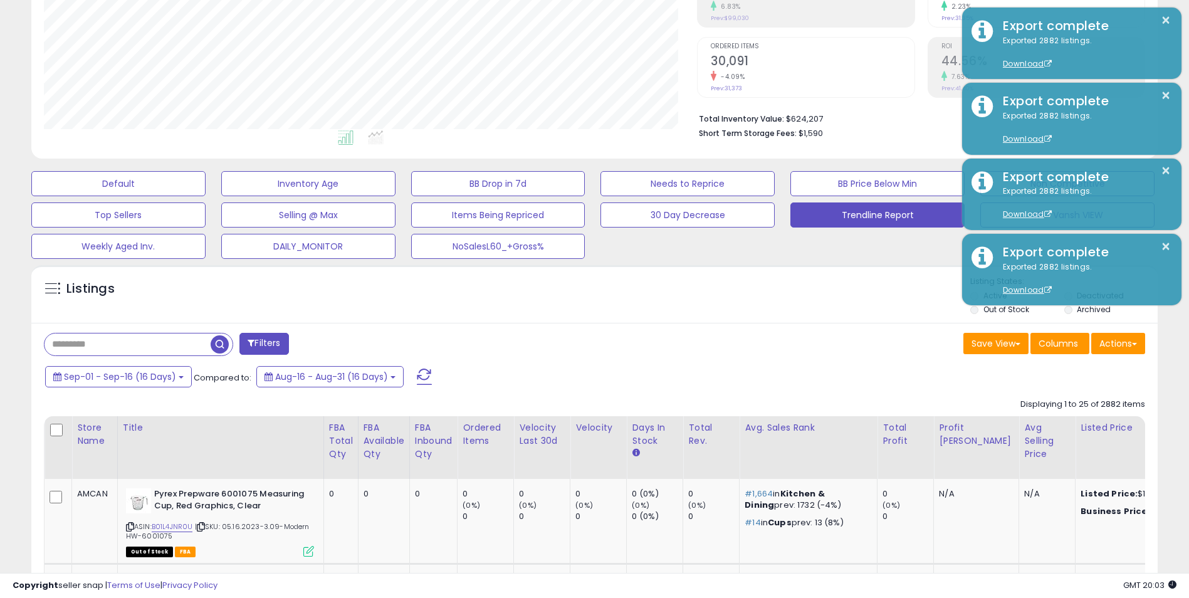
scroll to position [257, 654]
click at [1115, 345] on button "Actions" at bounding box center [1118, 343] width 54 height 21
click at [1075, 407] on link "Export Visible Columns" at bounding box center [1066, 401] width 137 height 19
click at [1116, 343] on button "Actions" at bounding box center [1118, 343] width 54 height 21
click at [1045, 401] on link "Export Visible Columns" at bounding box center [1066, 401] width 137 height 19
